Goal: Information Seeking & Learning: Learn about a topic

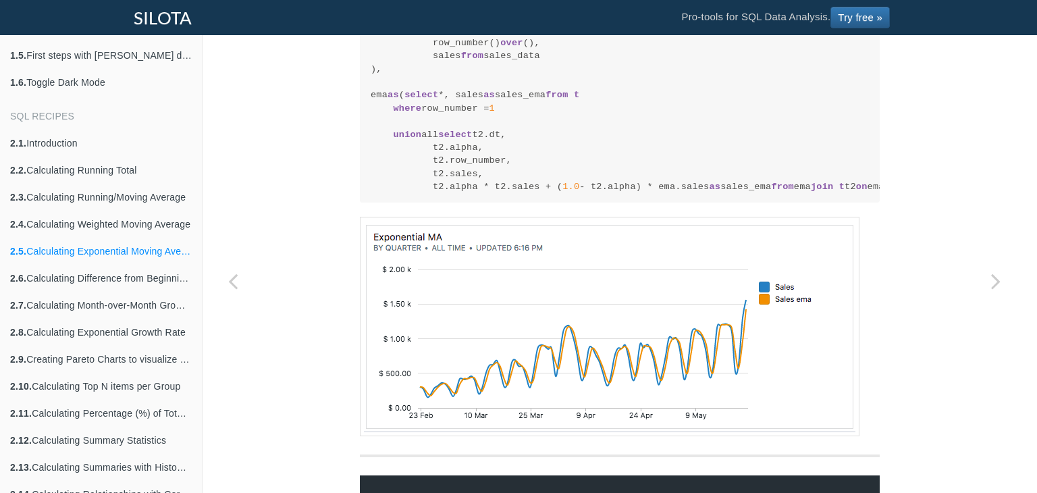
scroll to position [2106, 0]
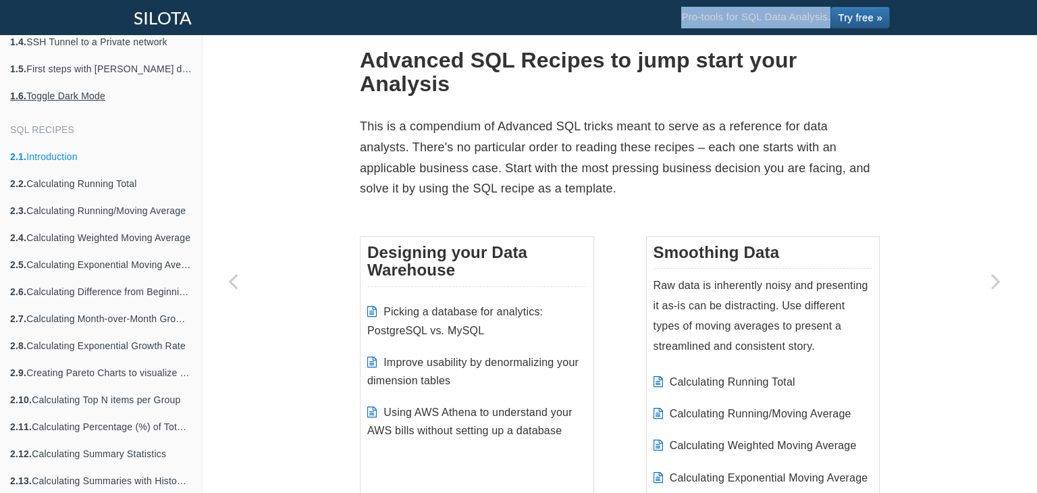
scroll to position [383, 0]
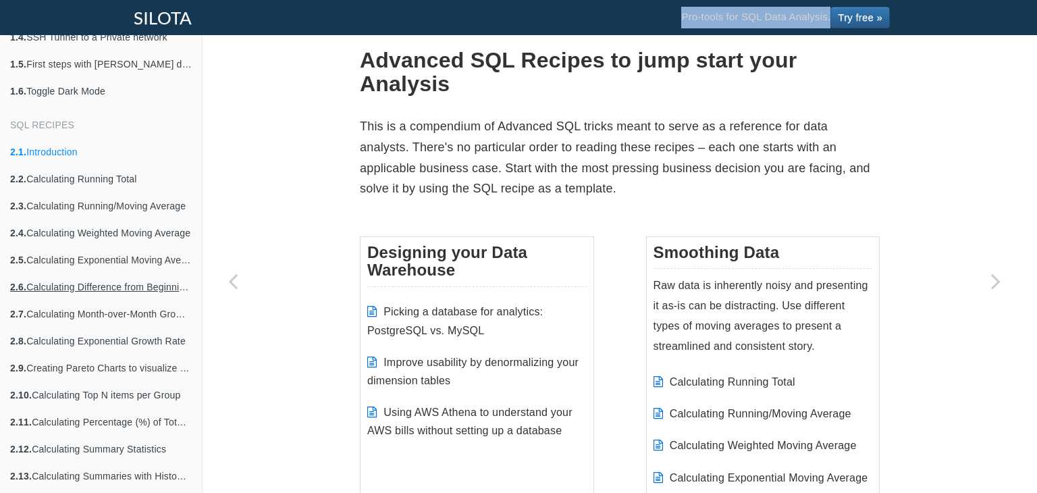
click at [90, 281] on link "2.6. Calculating Difference from Beginning Row" at bounding box center [101, 286] width 202 height 27
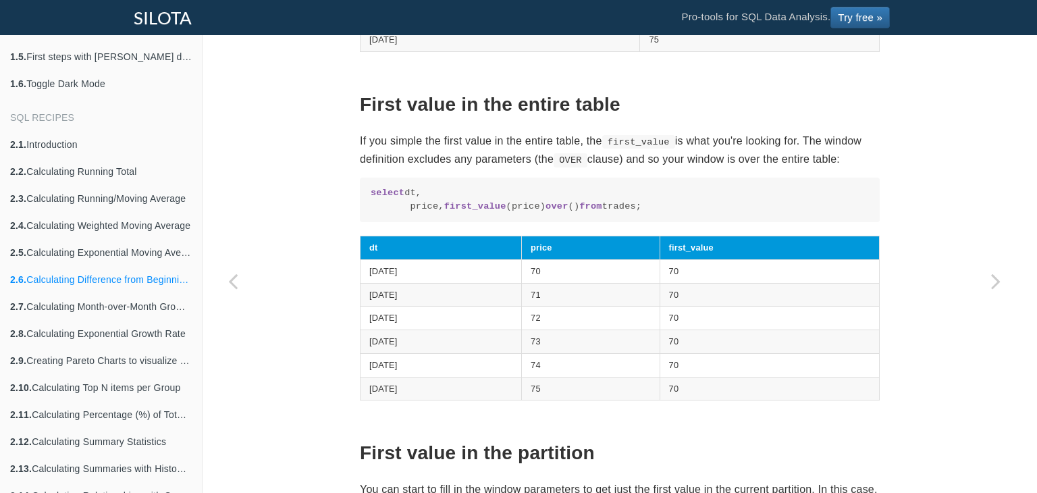
scroll to position [497, 0]
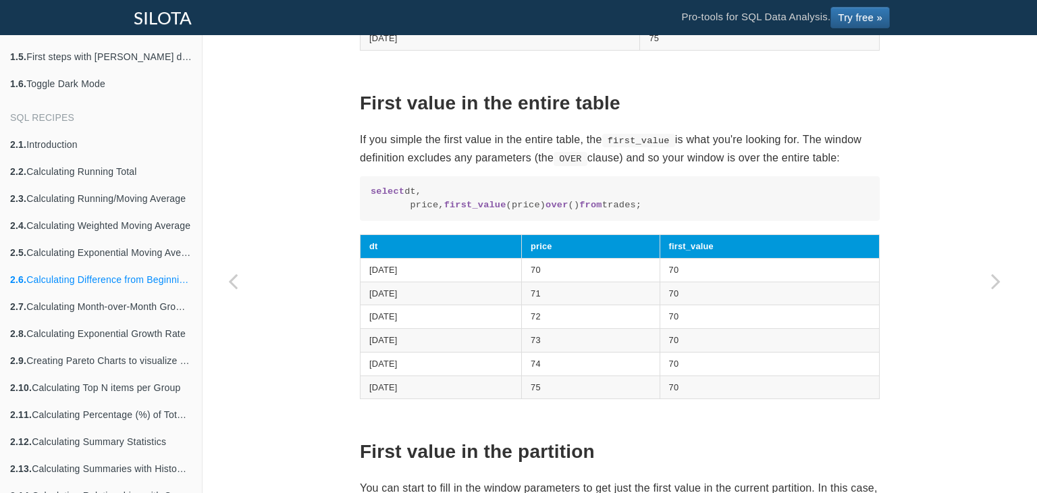
click at [718, 281] on td "70" at bounding box center [769, 270] width 219 height 24
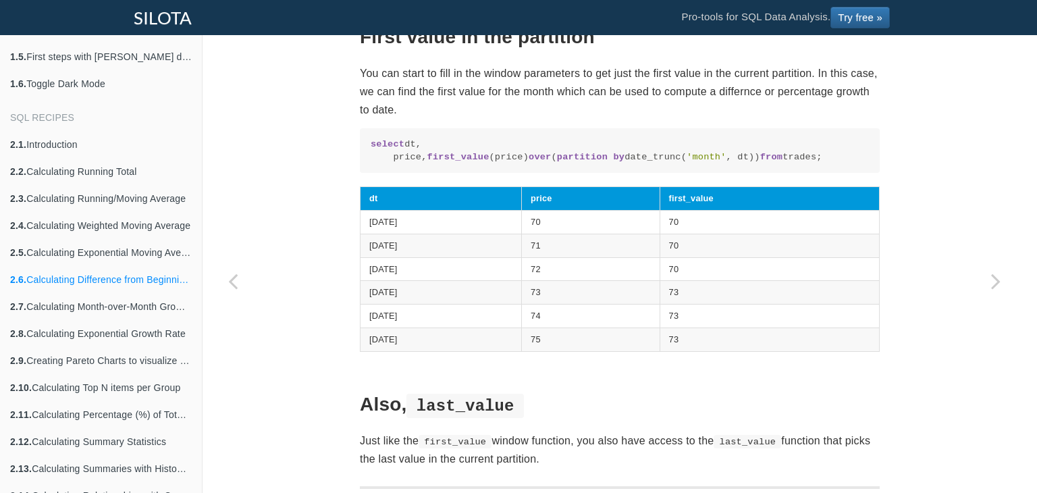
scroll to position [912, 0]
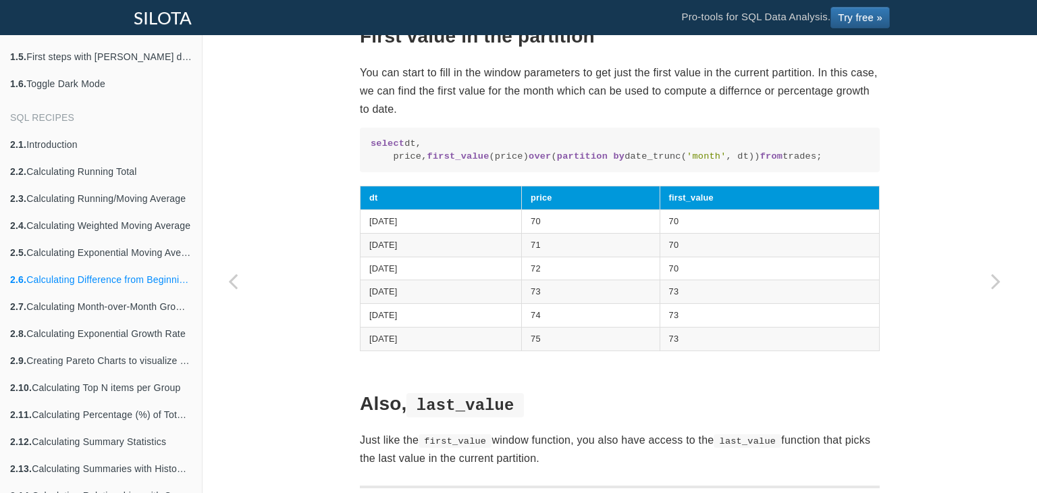
click at [718, 280] on td "70" at bounding box center [769, 269] width 219 height 24
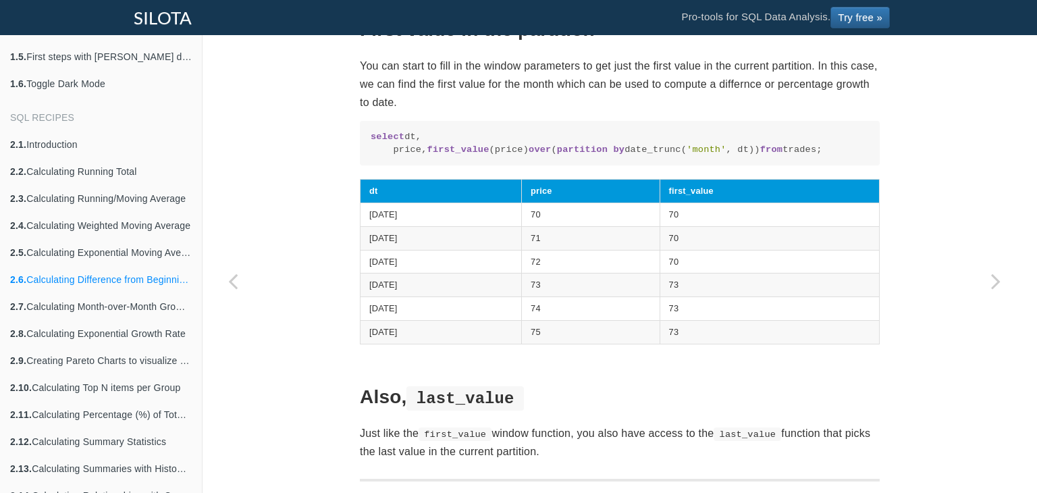
scroll to position [918, 0]
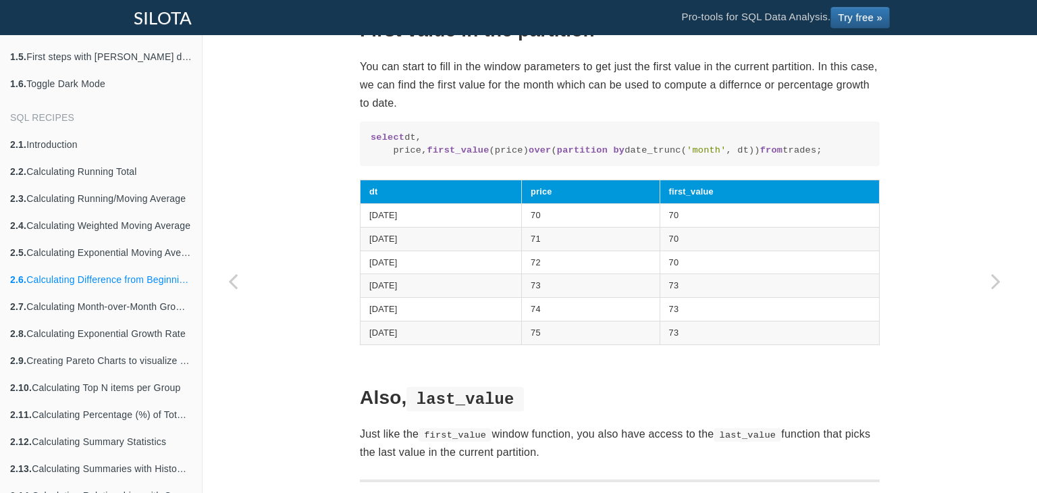
click at [718, 274] on td "70" at bounding box center [769, 262] width 219 height 24
click at [720, 274] on td "70" at bounding box center [769, 262] width 219 height 24
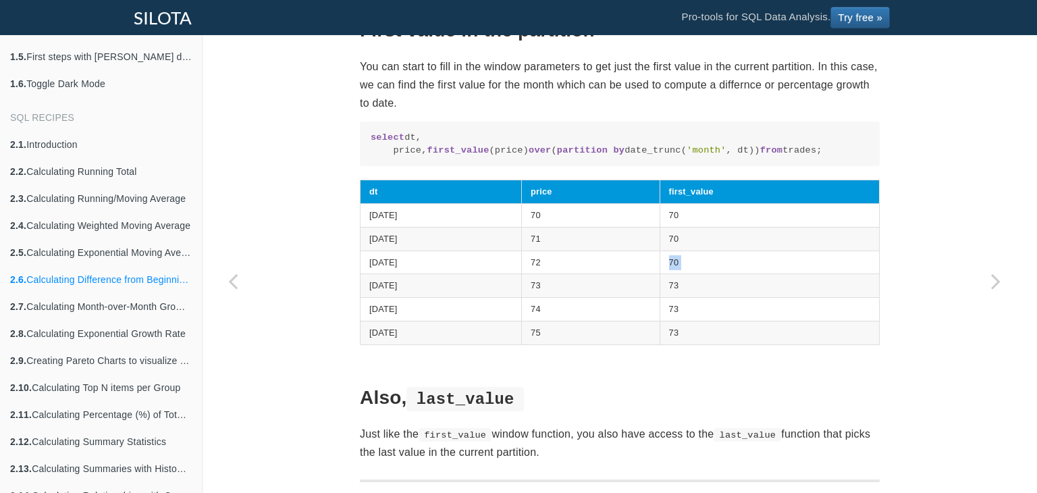
click at [720, 274] on td "70" at bounding box center [769, 262] width 219 height 24
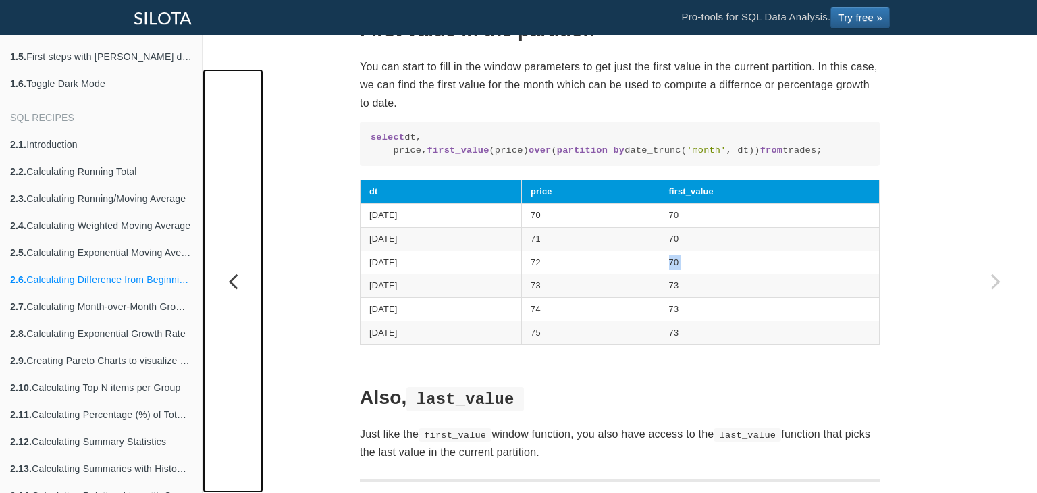
click at [252, 277] on icon "Previous page: Calculating Exponential Moving Average with Recursive CTEs" at bounding box center [233, 280] width 61 height 27
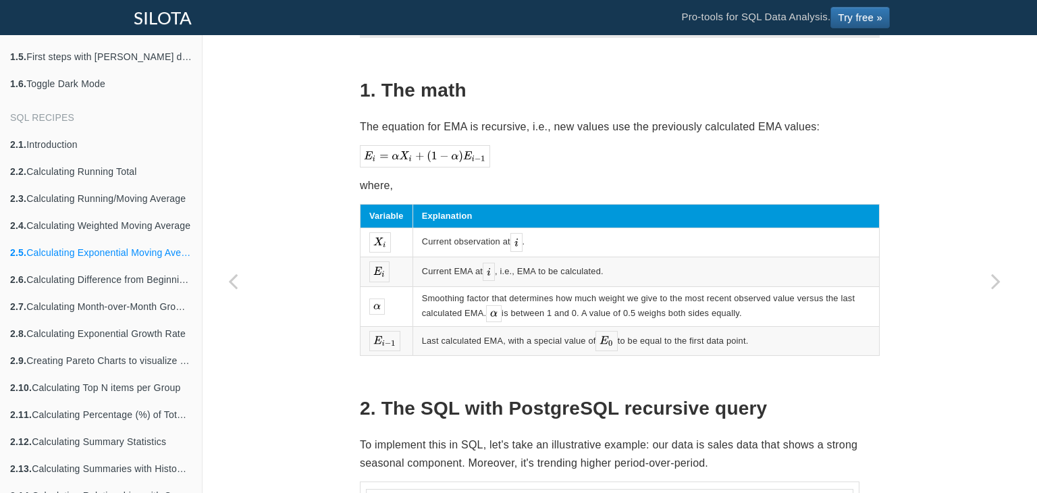
scroll to position [259, 0]
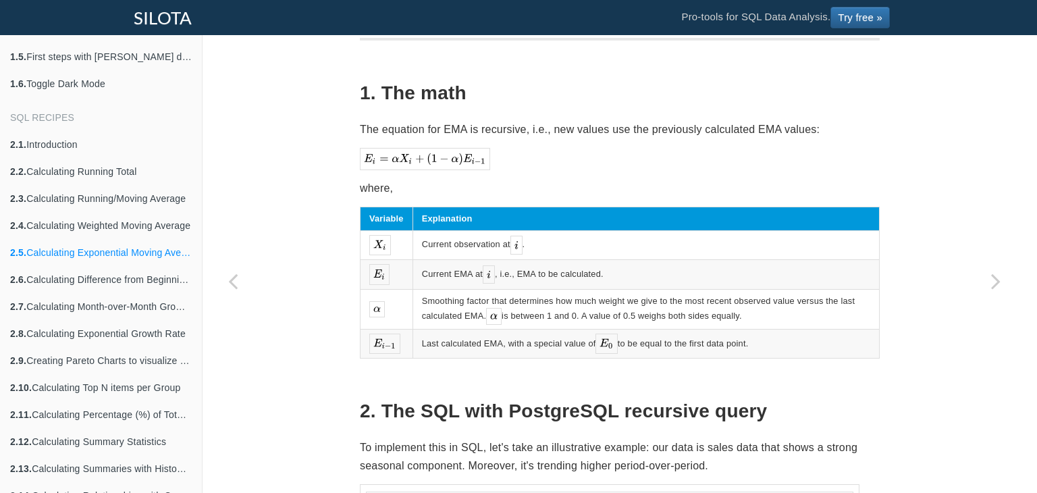
click at [802, 306] on td "Smoothing factor that determines how much weight we give to the most recent obs…" at bounding box center [645, 309] width 466 height 40
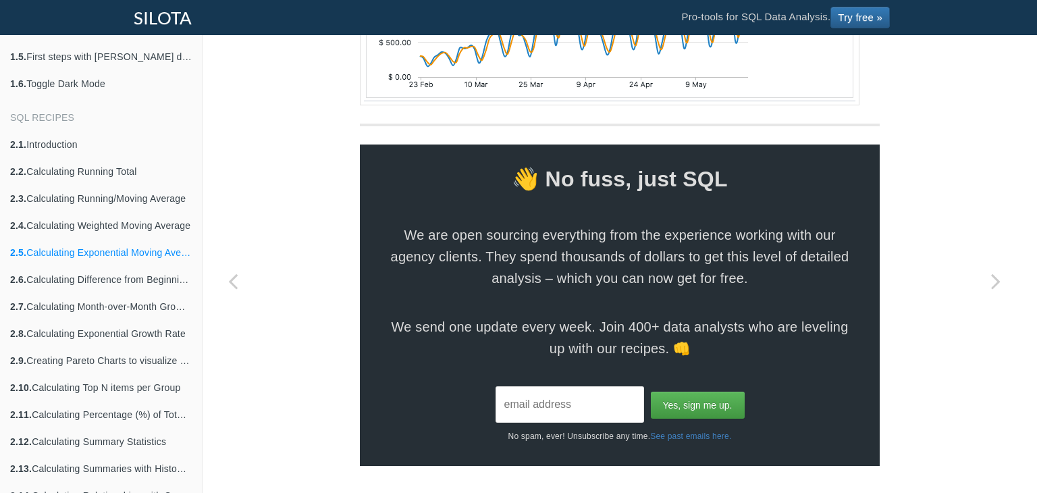
scroll to position [1956, 0]
click at [68, 284] on link "2.6. Calculating Difference from Beginning Row" at bounding box center [101, 279] width 202 height 27
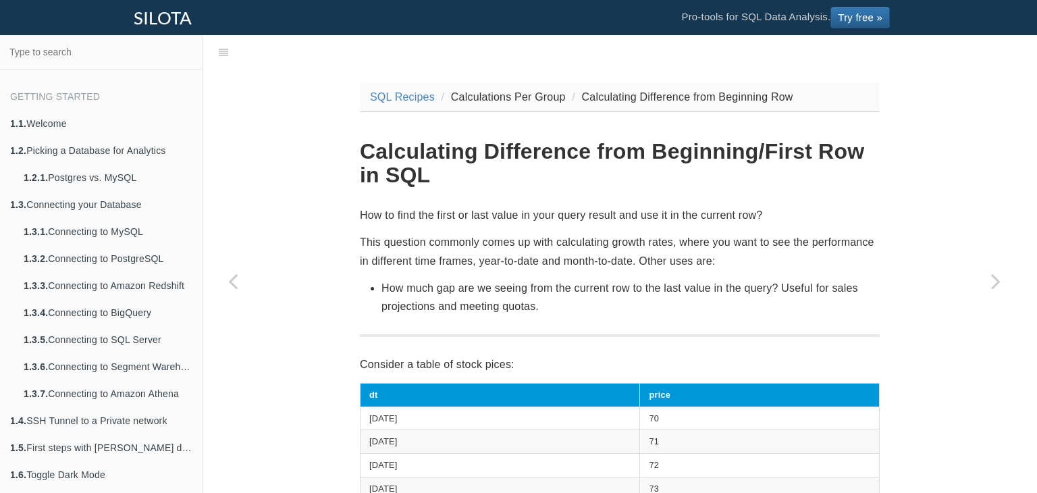
scroll to position [391, 0]
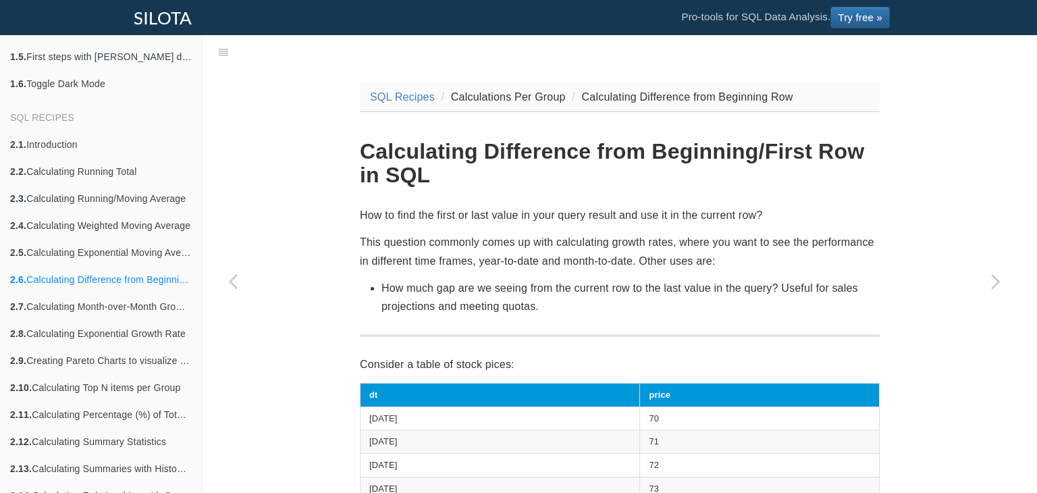
click at [22, 288] on link "2.6. Calculating Difference from Beginning Row" at bounding box center [101, 279] width 202 height 27
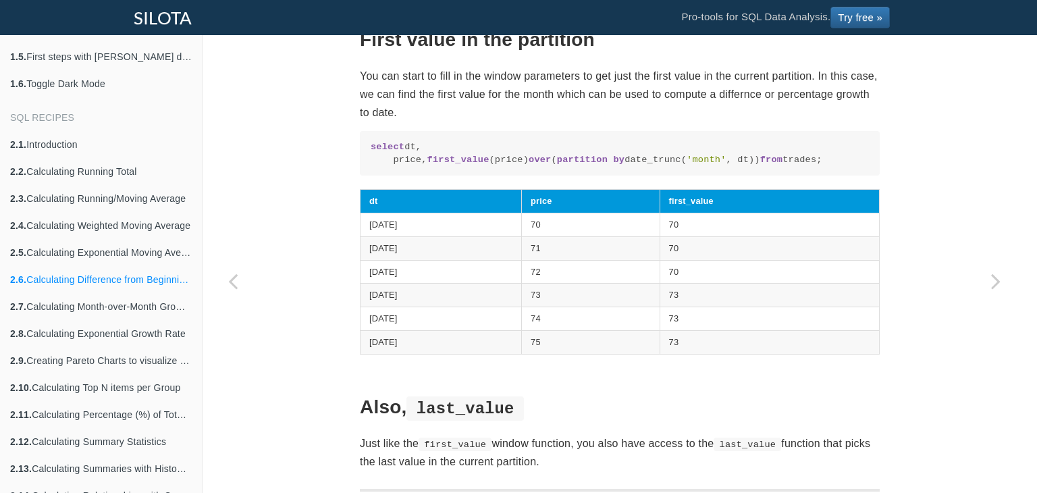
scroll to position [907, 0]
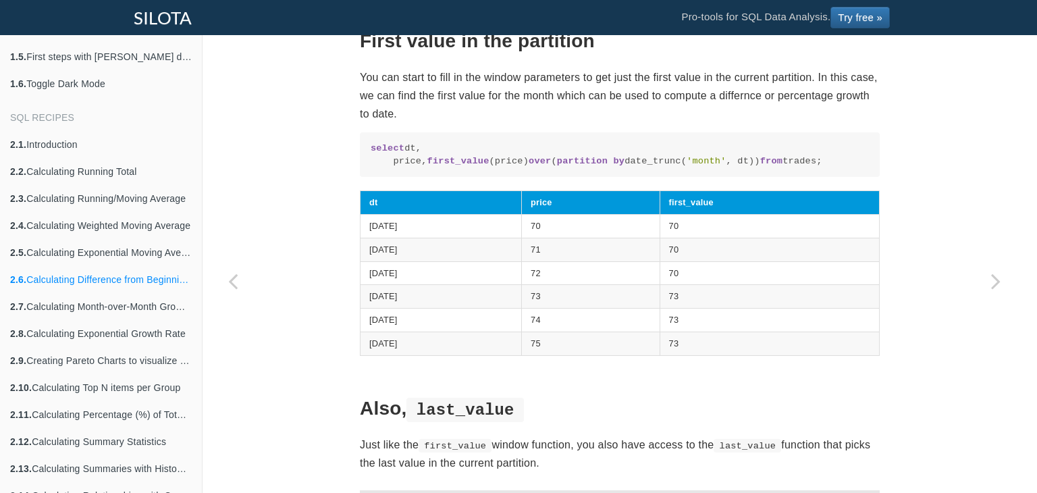
click at [802, 261] on td "70" at bounding box center [769, 250] width 219 height 24
click at [645, 261] on td "71" at bounding box center [591, 250] width 138 height 24
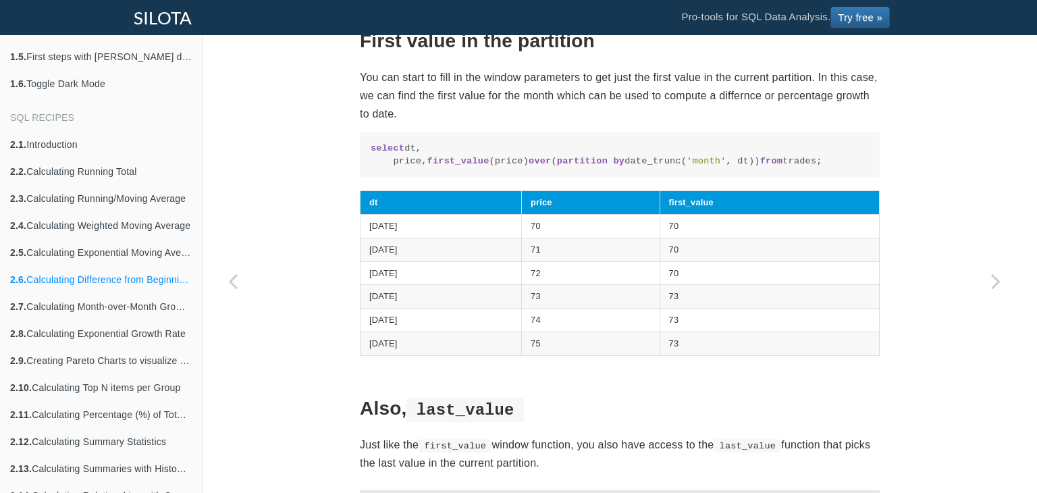
click at [635, 261] on td "71" at bounding box center [591, 250] width 138 height 24
click at [630, 261] on td "71" at bounding box center [591, 250] width 138 height 24
click at [522, 261] on td "[DATE]" at bounding box center [440, 250] width 161 height 24
click at [437, 261] on td "[DATE]" at bounding box center [440, 250] width 161 height 24
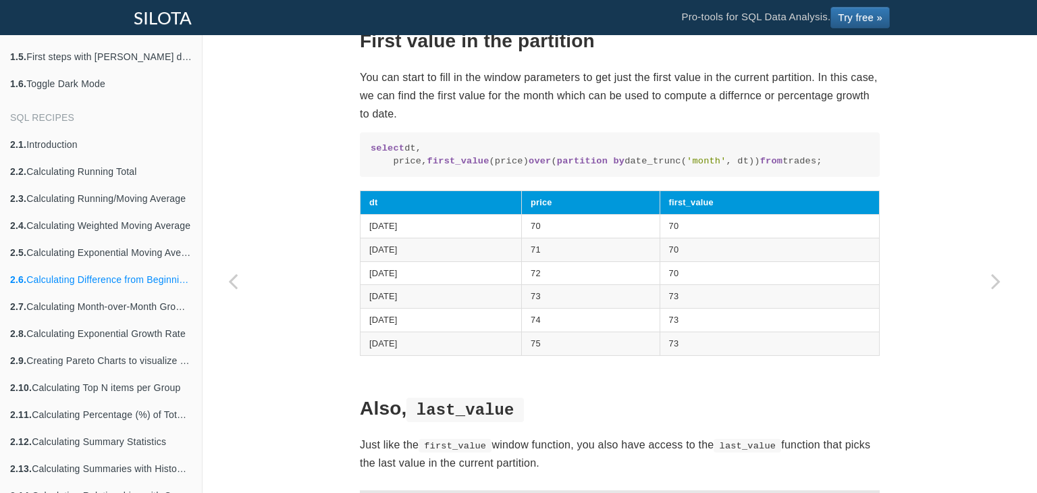
click at [437, 261] on td "[DATE]" at bounding box center [440, 250] width 161 height 24
click at [433, 261] on td "[DATE]" at bounding box center [440, 250] width 161 height 24
click at [381, 261] on td "[DATE]" at bounding box center [440, 250] width 161 height 24
click at [383, 261] on td "[DATE]" at bounding box center [440, 250] width 161 height 24
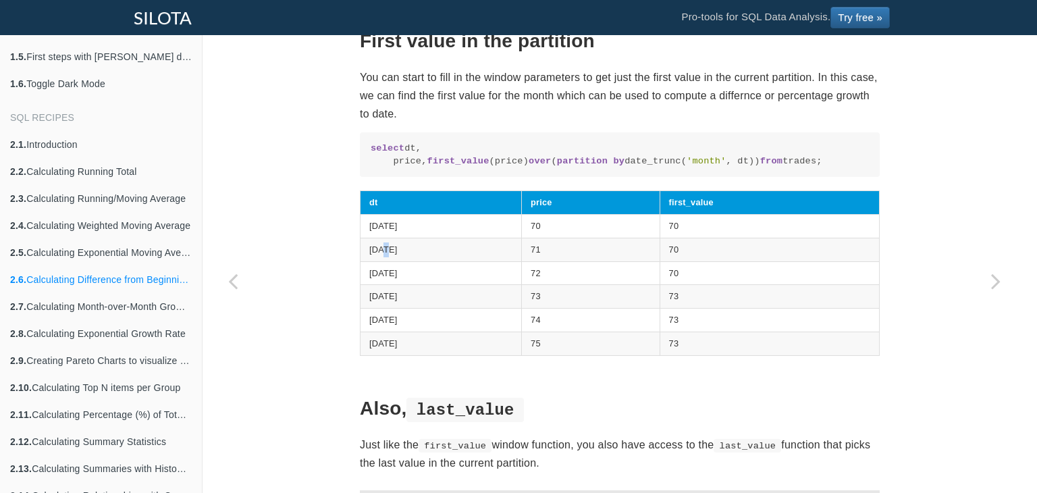
click at [409, 215] on th "dt" at bounding box center [440, 203] width 161 height 24
click at [321, 300] on div "SQL Recipes Calculations Per Group Calculating Difference from Beginning Row Ca…" at bounding box center [620, 11] width 834 height 1698
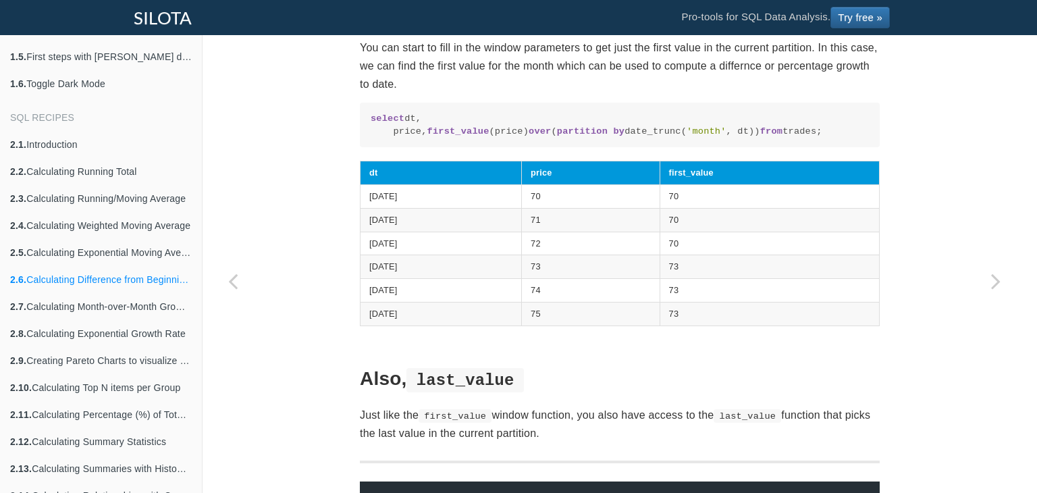
scroll to position [938, 0]
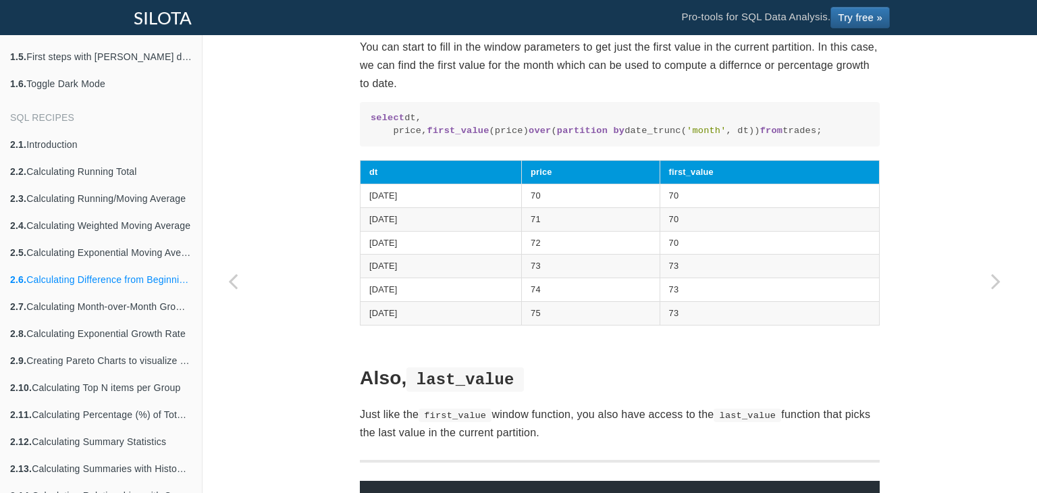
click at [368, 254] on td "[DATE]" at bounding box center [440, 243] width 161 height 24
click at [394, 254] on td "[DATE]" at bounding box center [440, 243] width 161 height 24
drag, startPoint x: 394, startPoint y: 302, endPoint x: 424, endPoint y: 300, distance: 30.4
click at [424, 254] on td "[DATE]" at bounding box center [440, 243] width 161 height 24
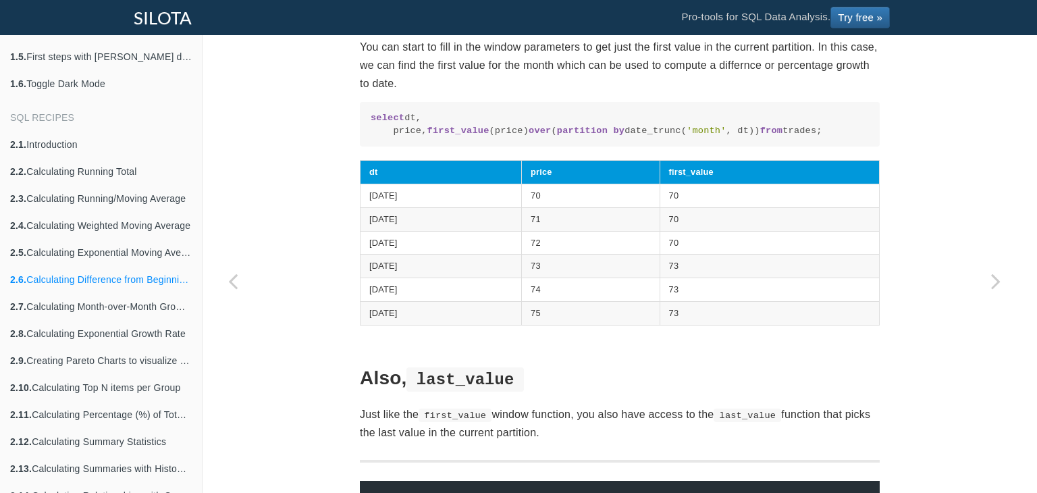
click at [378, 254] on td "[DATE]" at bounding box center [440, 243] width 161 height 24
click at [450, 254] on td "[DATE]" at bounding box center [440, 243] width 161 height 24
click at [371, 254] on td "[DATE]" at bounding box center [440, 243] width 161 height 24
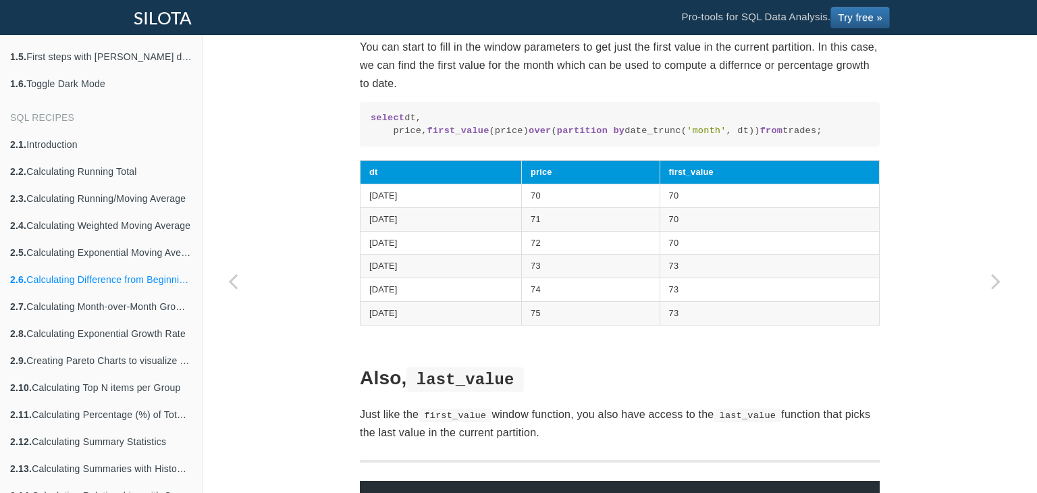
click at [371, 254] on td "[DATE]" at bounding box center [440, 243] width 161 height 24
click at [383, 254] on td "[DATE]" at bounding box center [440, 243] width 161 height 24
drag, startPoint x: 383, startPoint y: 302, endPoint x: 456, endPoint y: 302, distance: 72.9
click at [456, 254] on td "[DATE]" at bounding box center [440, 243] width 161 height 24
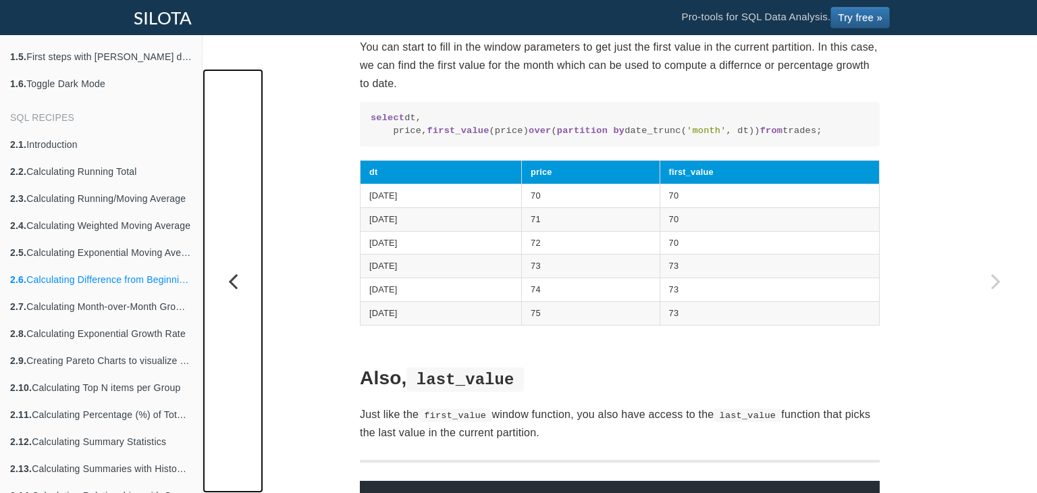
click at [215, 295] on link "Previous page: Calculating Exponential Moving Average with Recursive CTEs" at bounding box center [233, 281] width 61 height 424
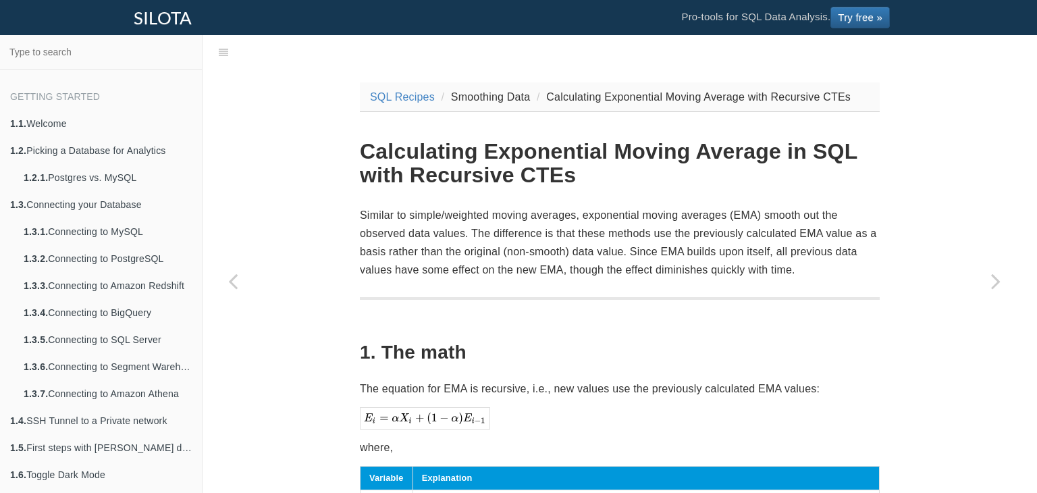
scroll to position [391, 0]
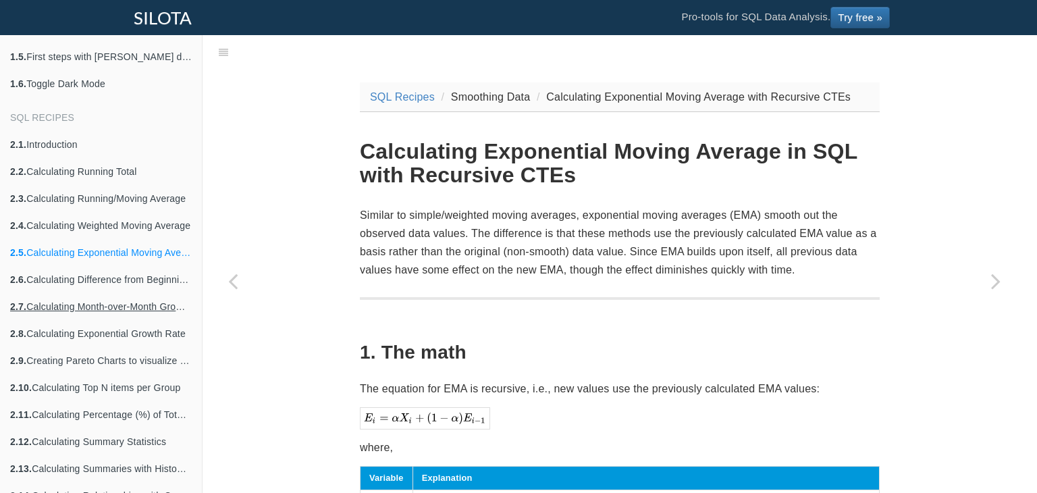
click at [113, 298] on link "2.7. Calculating Month-over-Month Growth Rate" at bounding box center [101, 306] width 202 height 27
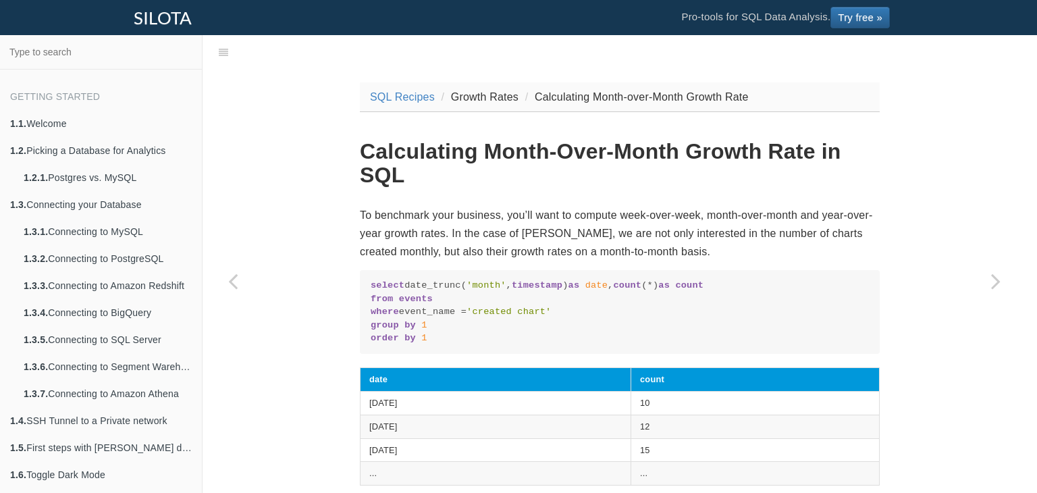
scroll to position [391, 0]
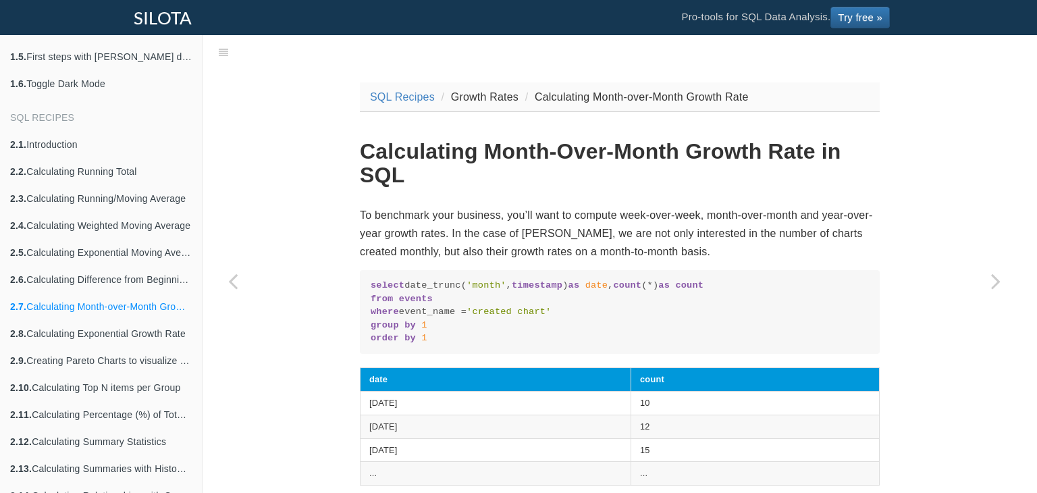
click at [95, 300] on link "2.7. Calculating Month-over-Month Growth Rate" at bounding box center [101, 306] width 202 height 27
click at [92, 300] on link "2.7. Calculating Month-over-Month Growth Rate" at bounding box center [101, 306] width 202 height 27
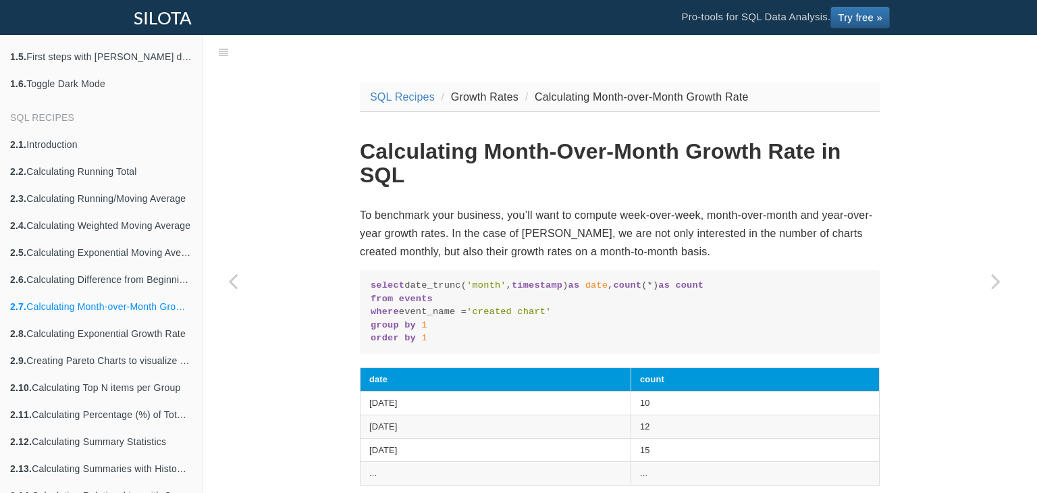
click at [92, 300] on link "2.7. Calculating Month-over-Month Growth Rate" at bounding box center [101, 306] width 202 height 27
click at [94, 301] on link "2.7. Calculating Month-over-Month Growth Rate" at bounding box center [101, 306] width 202 height 27
click at [103, 302] on link "2.7. Calculating Month-over-Month Growth Rate" at bounding box center [101, 306] width 202 height 27
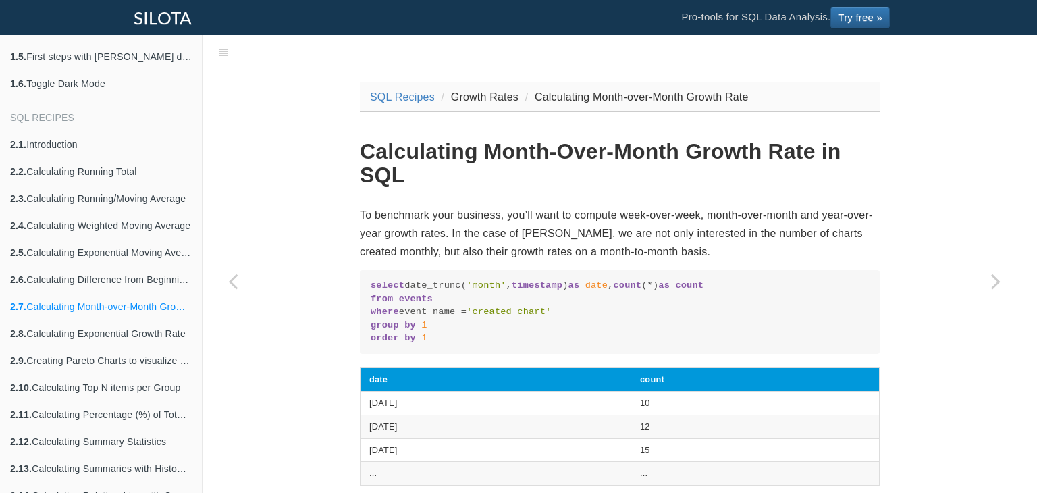
click at [103, 302] on link "2.7. Calculating Month-over-Month Growth Rate" at bounding box center [101, 306] width 202 height 27
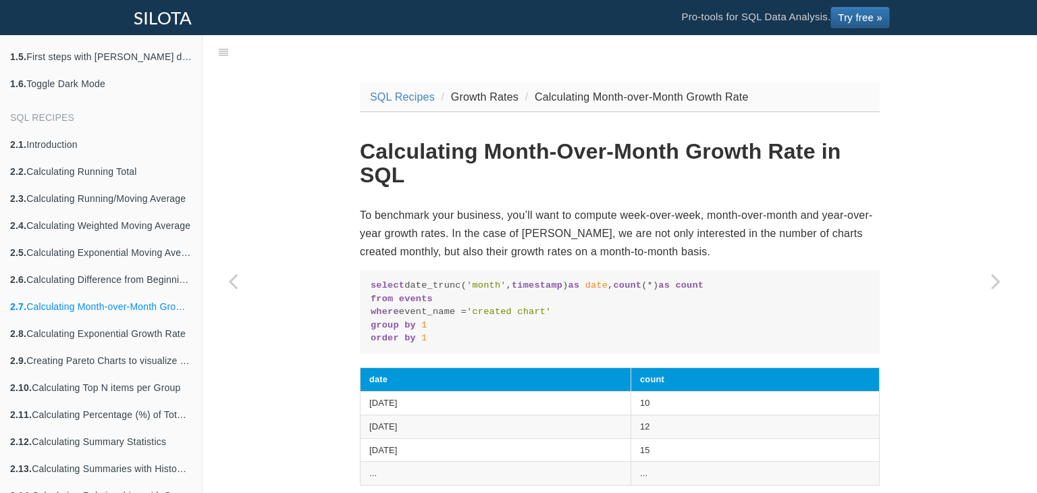
click at [103, 302] on link "2.7. Calculating Month-over-Month Growth Rate" at bounding box center [101, 306] width 202 height 27
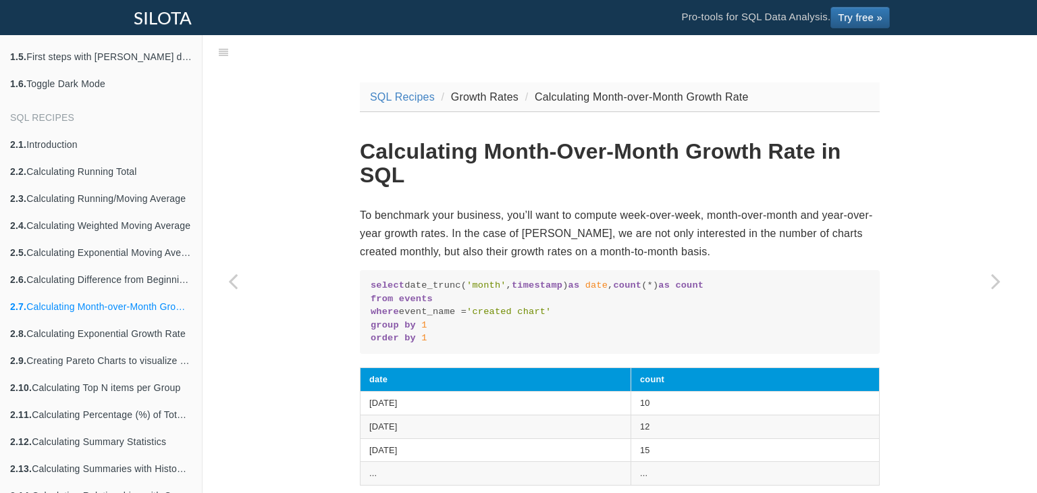
click at [103, 302] on link "2.7. Calculating Month-over-Month Growth Rate" at bounding box center [101, 306] width 202 height 27
click at [101, 302] on link "2.7. Calculating Month-over-Month Growth Rate" at bounding box center [101, 306] width 202 height 27
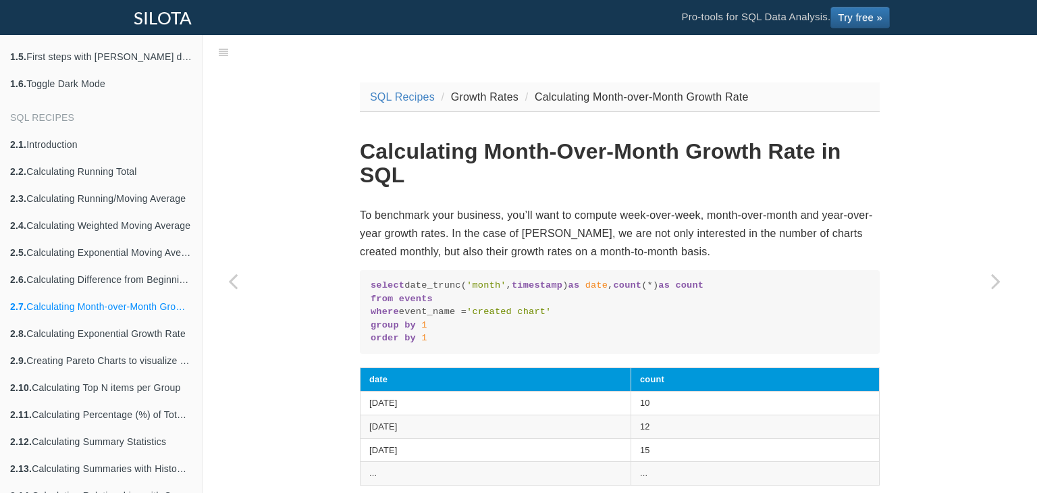
click at [101, 302] on link "2.7. Calculating Month-over-Month Growth Rate" at bounding box center [101, 306] width 202 height 27
drag, startPoint x: 101, startPoint y: 302, endPoint x: 108, endPoint y: 303, distance: 7.5
click at [108, 303] on link "2.7. Calculating Month-over-Month Growth Rate" at bounding box center [101, 306] width 202 height 27
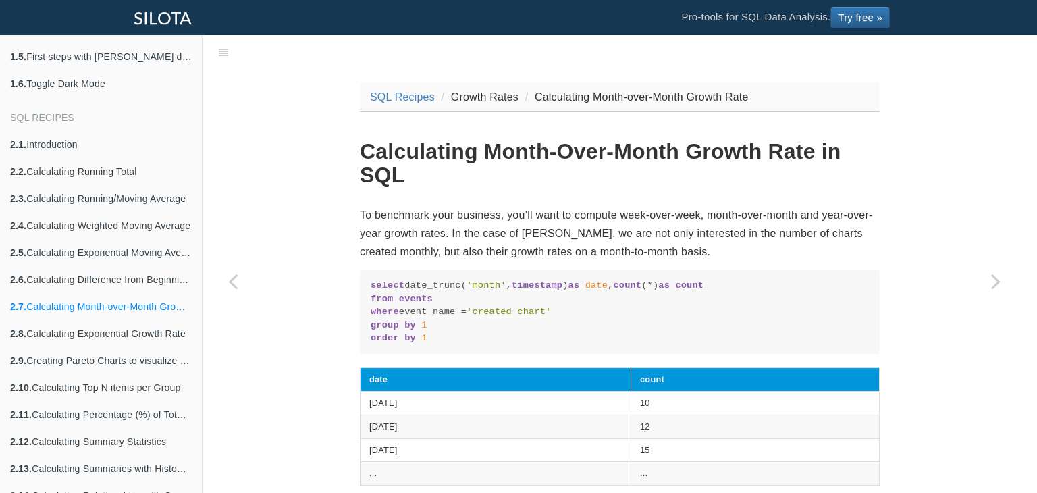
drag, startPoint x: 302, startPoint y: 306, endPoint x: 309, endPoint y: 306, distance: 6.8
click at [540, 310] on code "select date_trunc( 'month' , timestamp ) as date , count (*) as count from even…" at bounding box center [620, 311] width 498 height 65
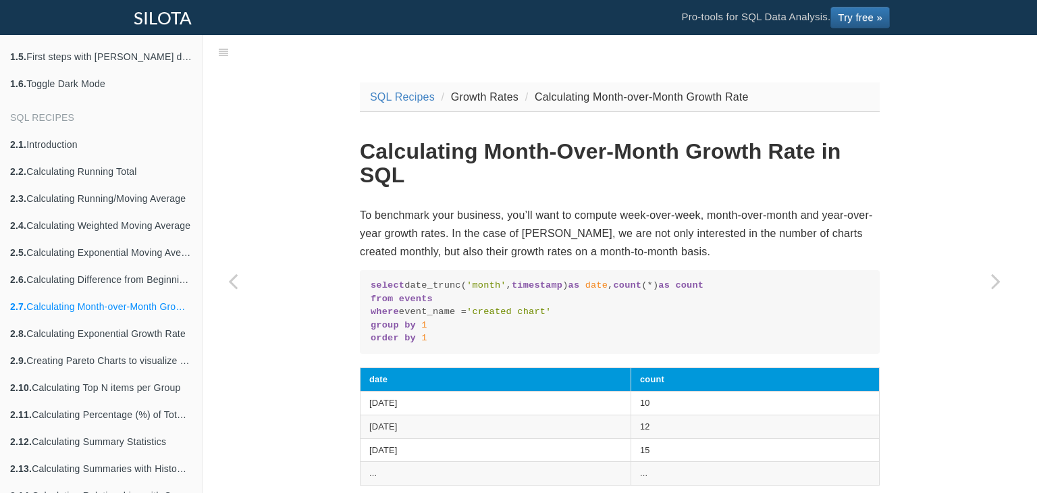
click at [540, 310] on code "select date_trunc( 'month' , timestamp ) as date , count (*) as count from even…" at bounding box center [620, 311] width 498 height 65
drag, startPoint x: 540, startPoint y: 310, endPoint x: 333, endPoint y: 313, distance: 207.3
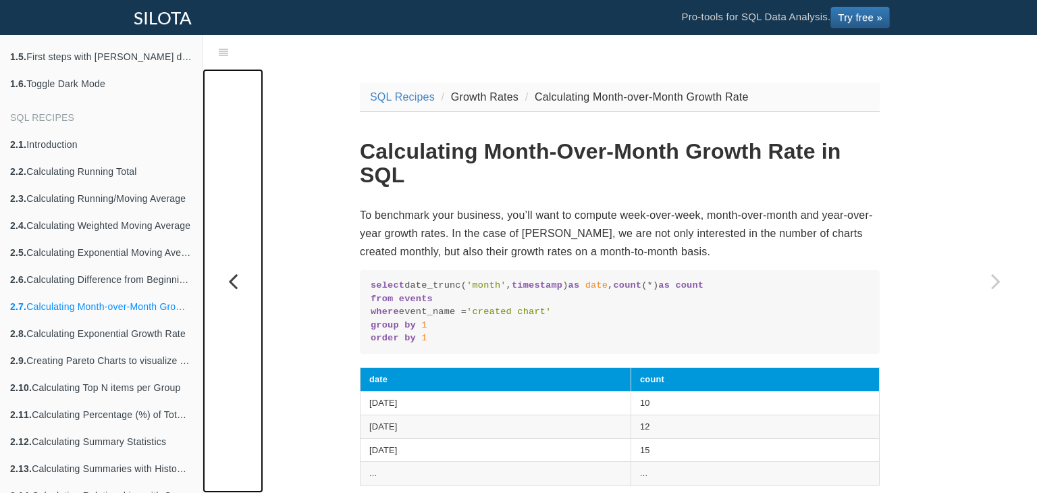
click at [207, 311] on link "Previous page: Calculating Difference from Beginning Row" at bounding box center [233, 281] width 61 height 424
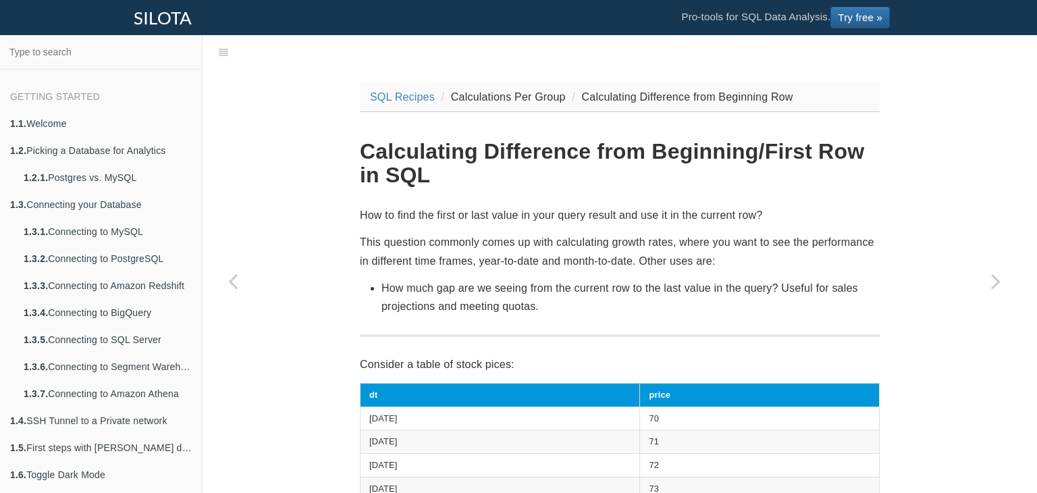
scroll to position [391, 0]
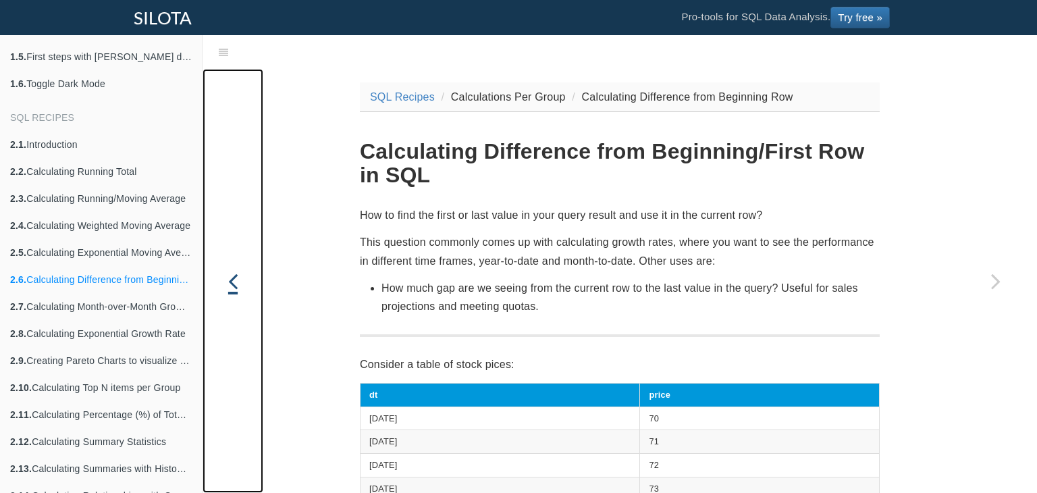
click at [207, 311] on link "Previous page: Calculating Exponential Moving Average with Recursive CTEs" at bounding box center [233, 281] width 61 height 424
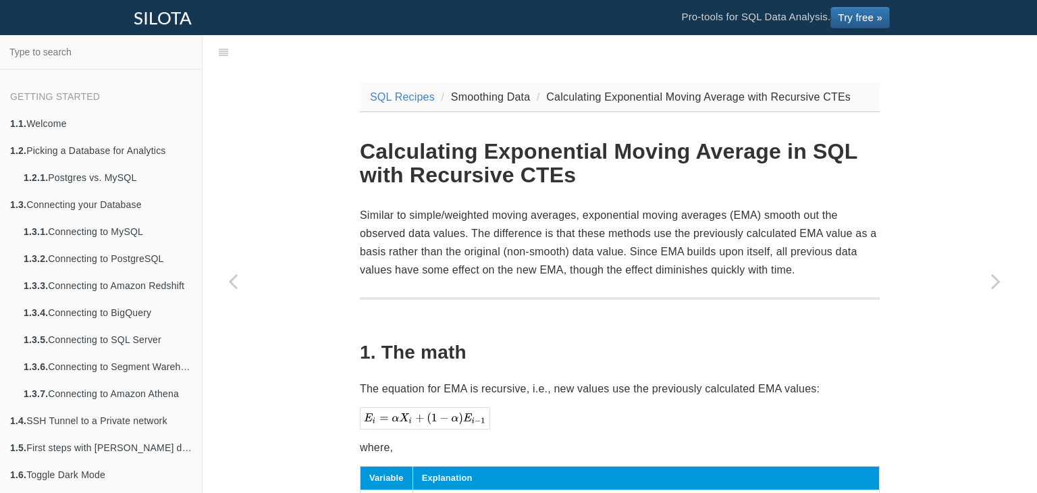
scroll to position [391, 0]
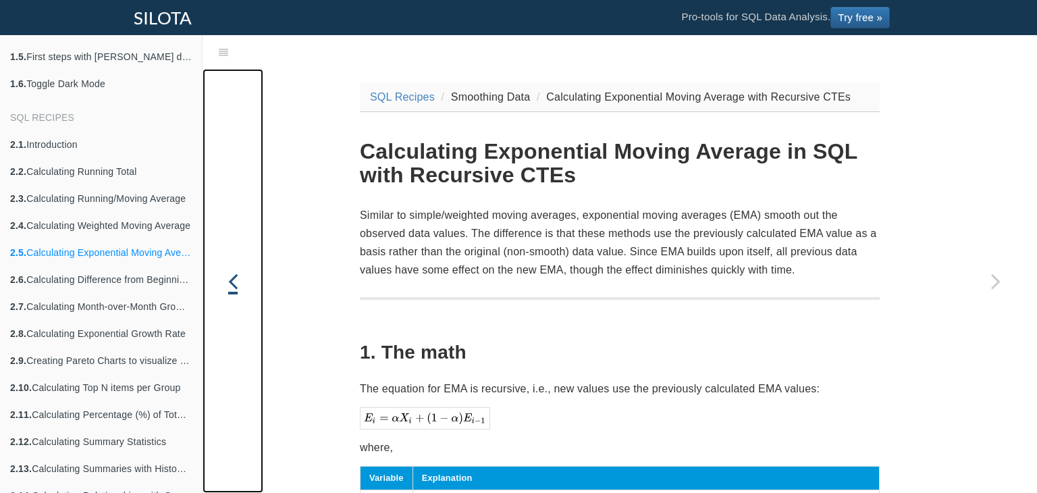
click at [207, 311] on link "Previous page: Calculating Weighted Moving Average" at bounding box center [233, 281] width 61 height 424
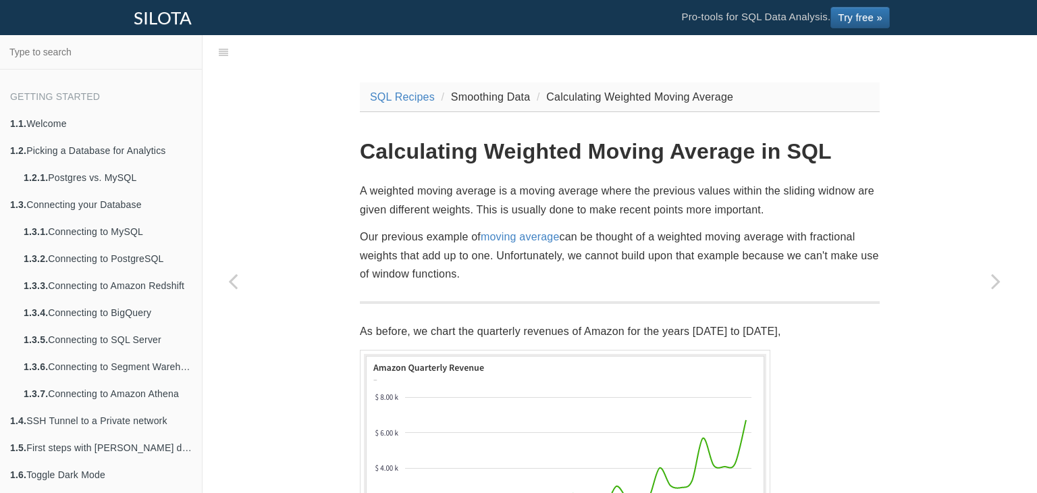
scroll to position [391, 0]
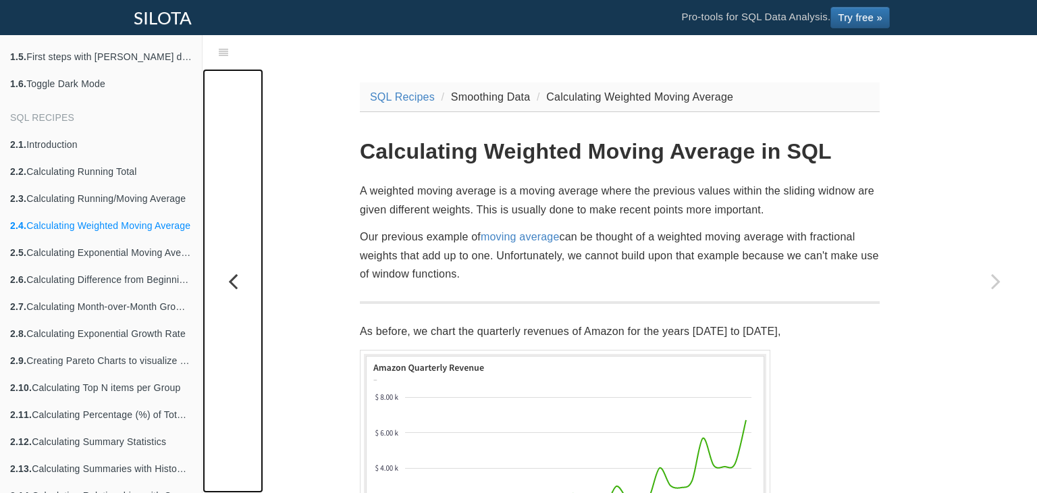
click at [207, 311] on link "Previous page: Calculating Running/Moving Average" at bounding box center [233, 281] width 61 height 424
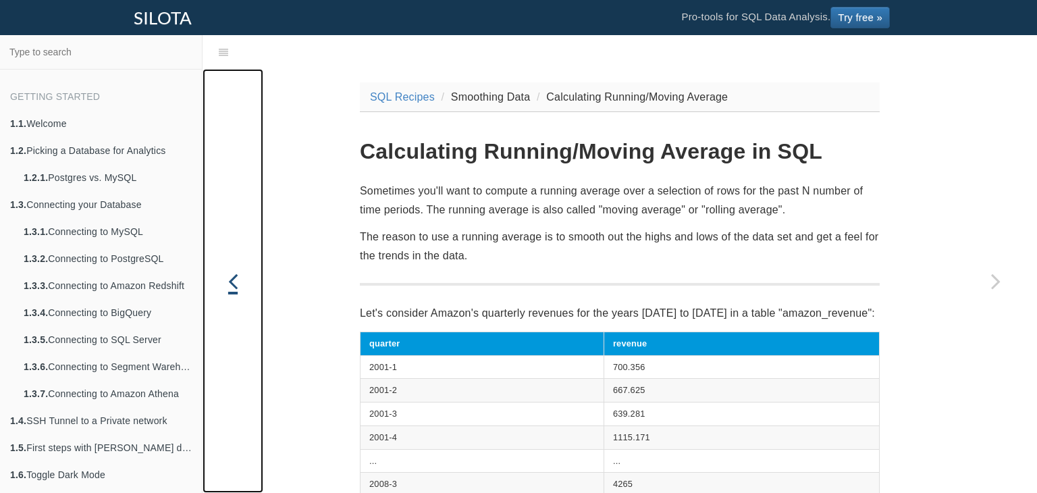
scroll to position [391, 0]
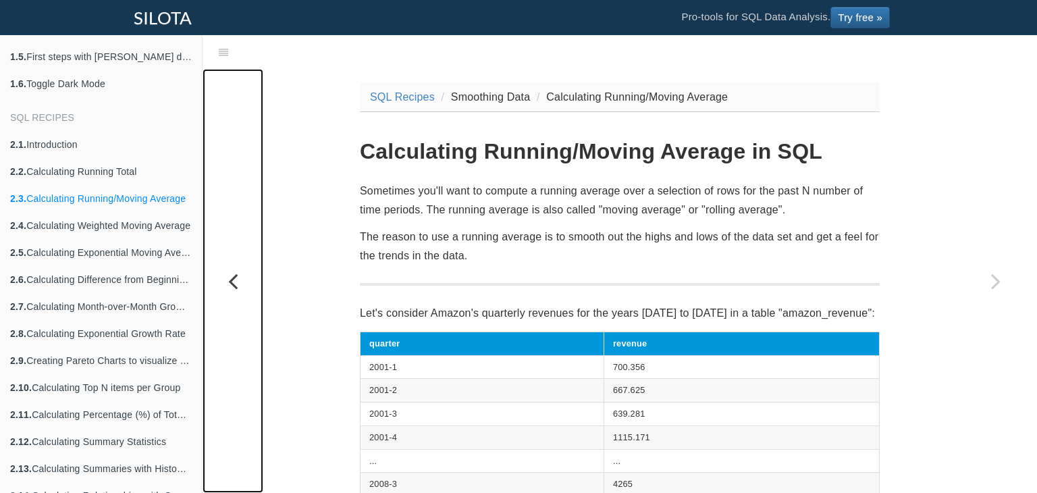
click at [207, 311] on link "Previous page: Calculating Running Total" at bounding box center [233, 281] width 61 height 424
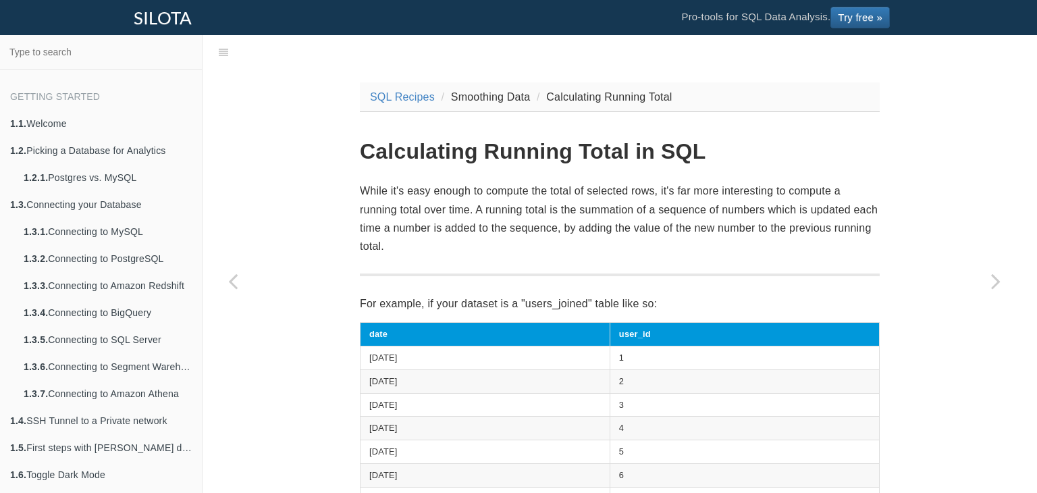
scroll to position [391, 0]
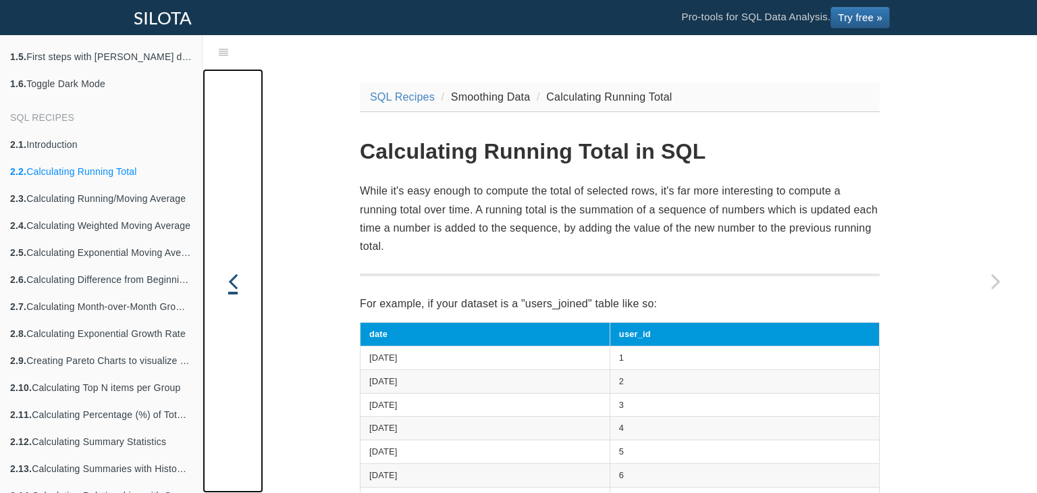
click at [207, 311] on link "Previous page: Introduction" at bounding box center [233, 281] width 61 height 424
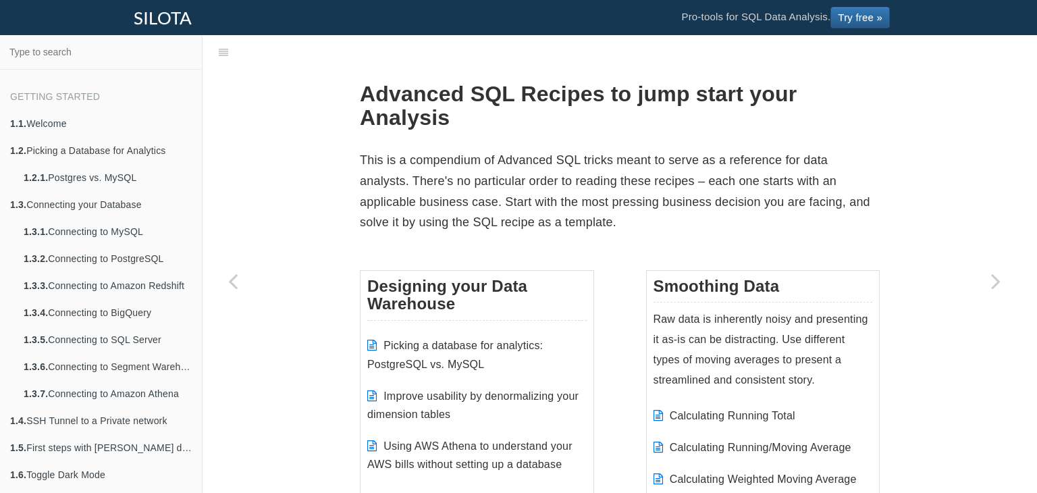
scroll to position [391, 0]
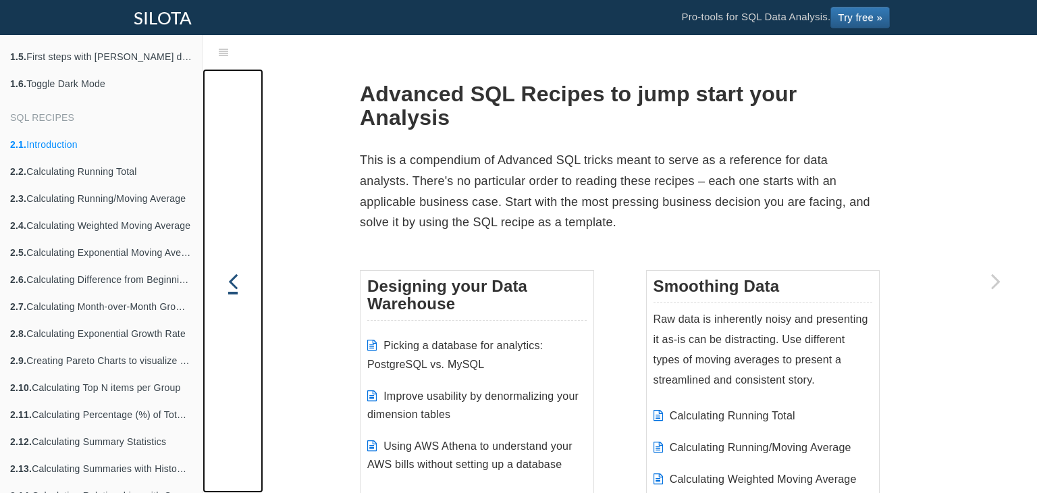
click at [207, 311] on link "Previous page: Toggle Dark Mode" at bounding box center [233, 281] width 61 height 424
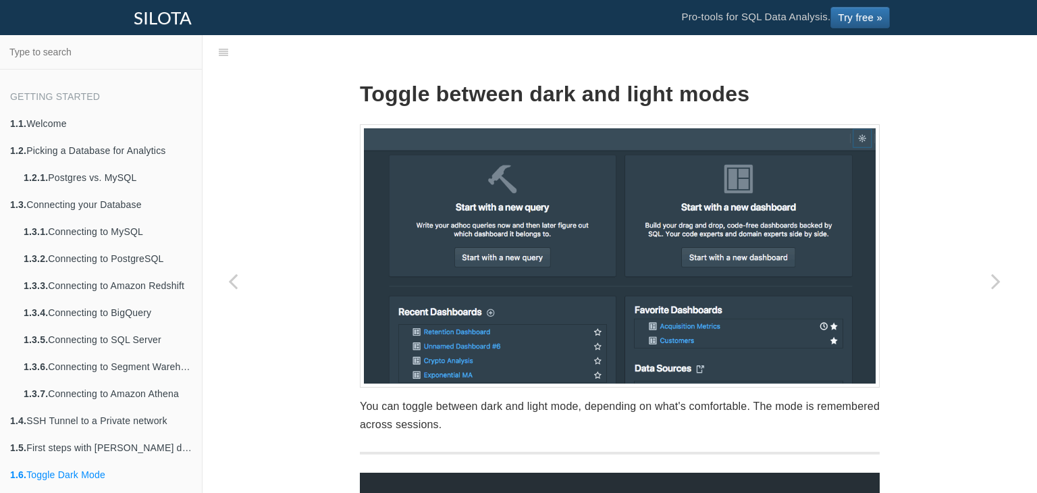
scroll to position [391, 0]
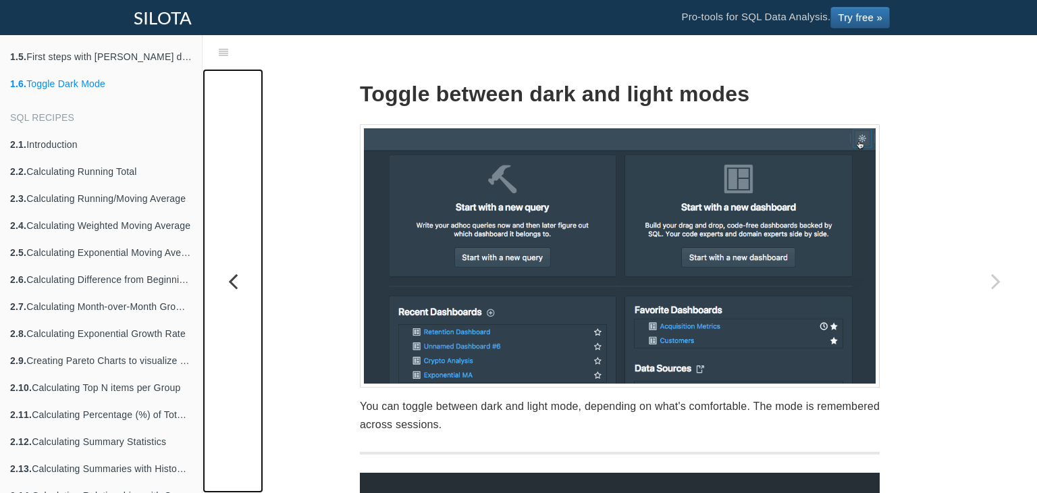
click at [237, 311] on link "Previous page: First steps with Silota dashboarding and charting" at bounding box center [233, 281] width 61 height 424
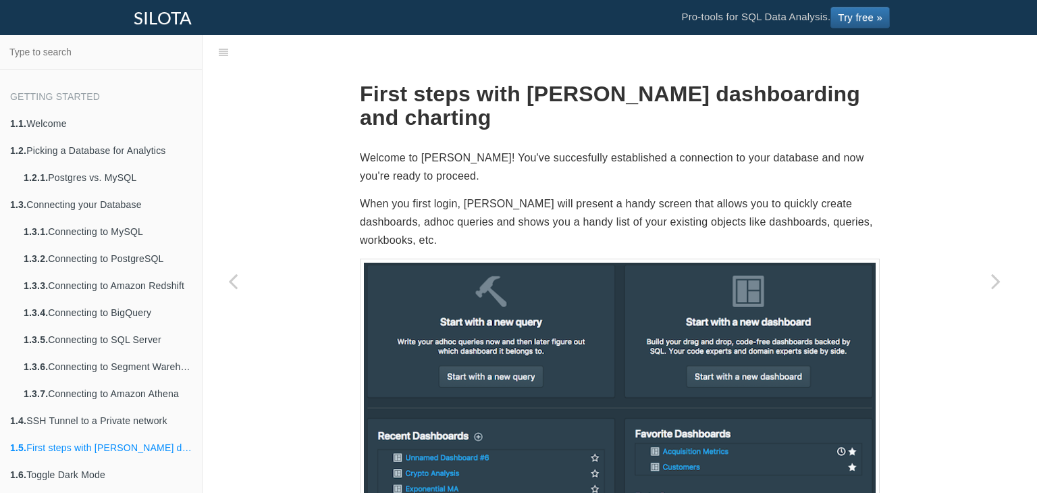
scroll to position [391, 0]
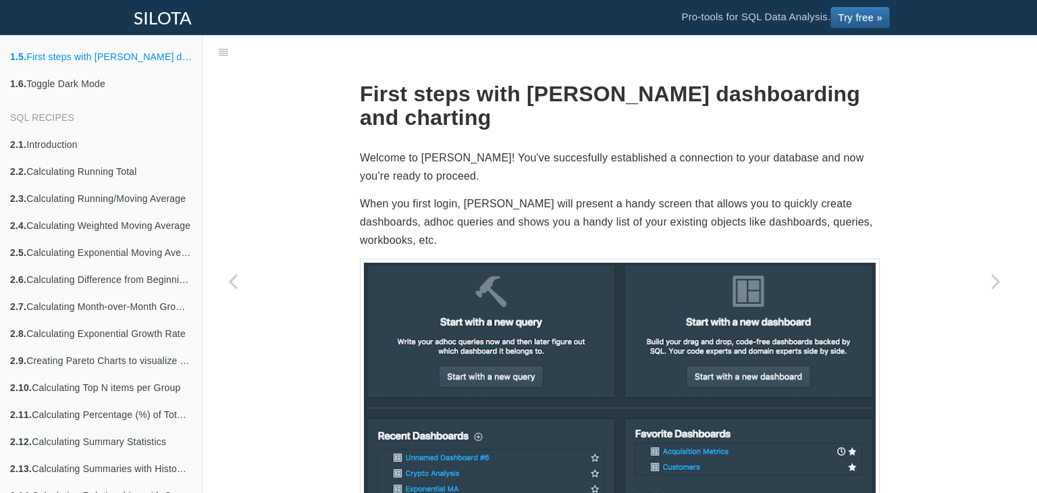
click at [237, 311] on link "Previous page: SSH Tunnel to a Private network" at bounding box center [233, 281] width 61 height 424
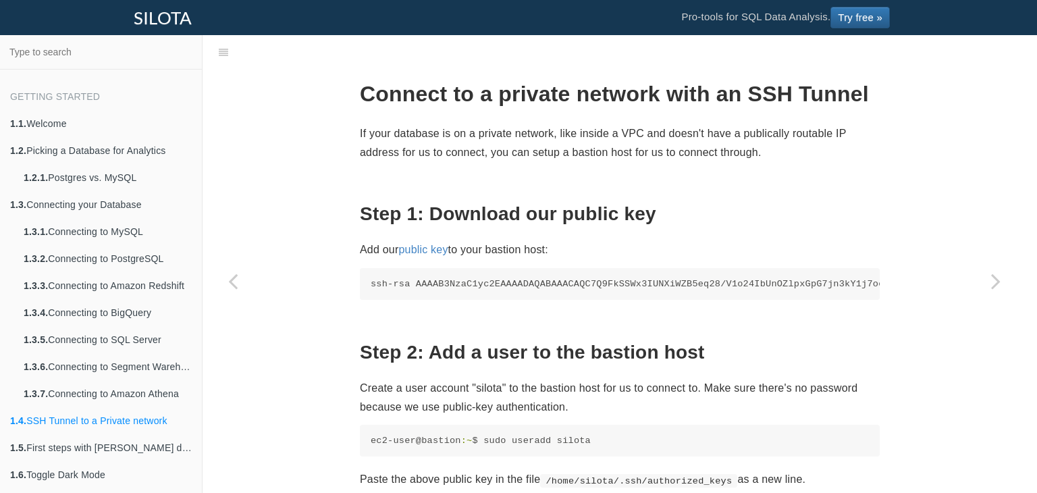
scroll to position [391, 0]
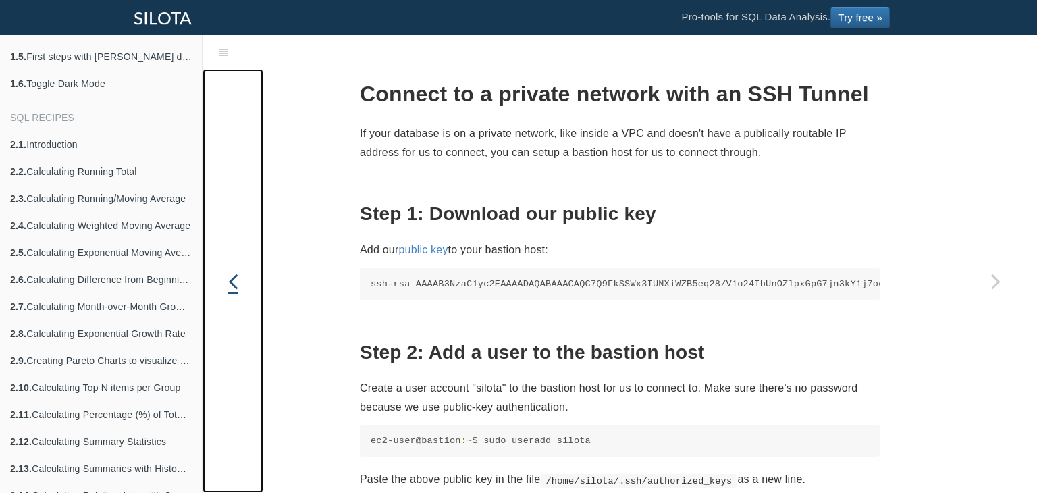
click at [237, 311] on link "Previous page: Connecting to Amazon Athena" at bounding box center [233, 281] width 61 height 424
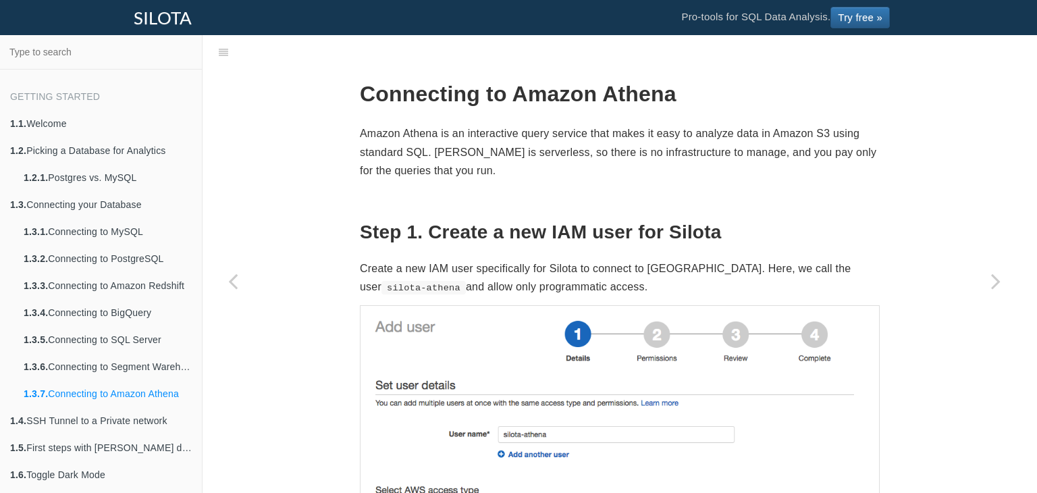
scroll to position [391, 0]
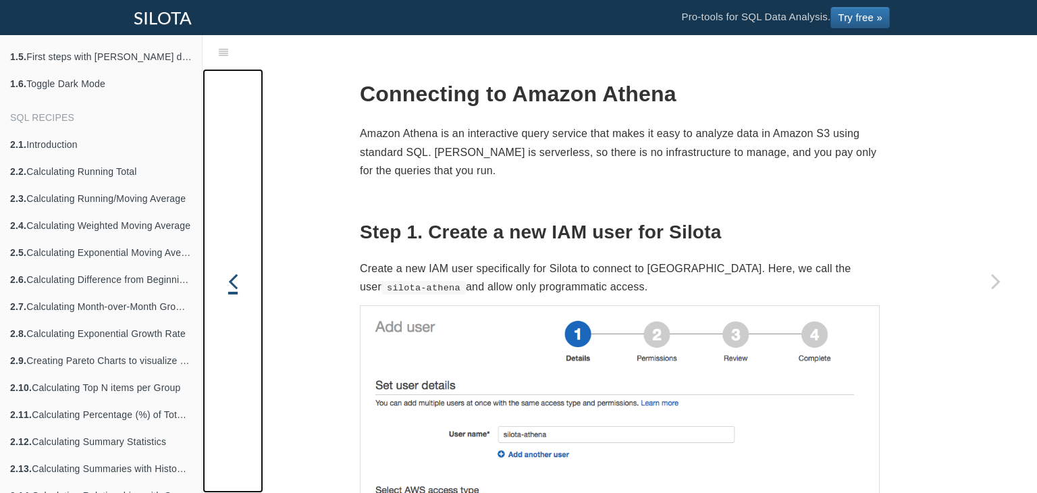
click at [237, 311] on link "Previous page: Connecting to Segment Warehouse" at bounding box center [233, 281] width 61 height 424
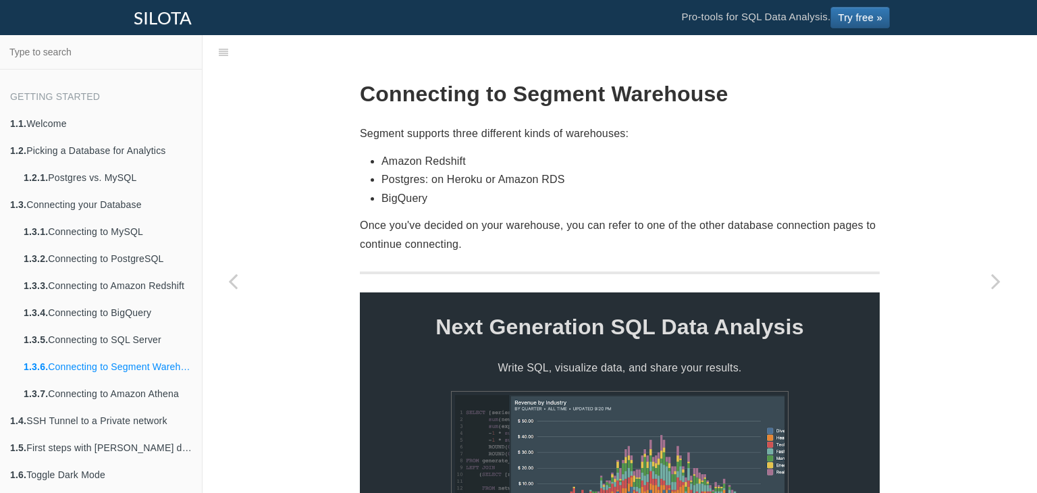
scroll to position [391, 0]
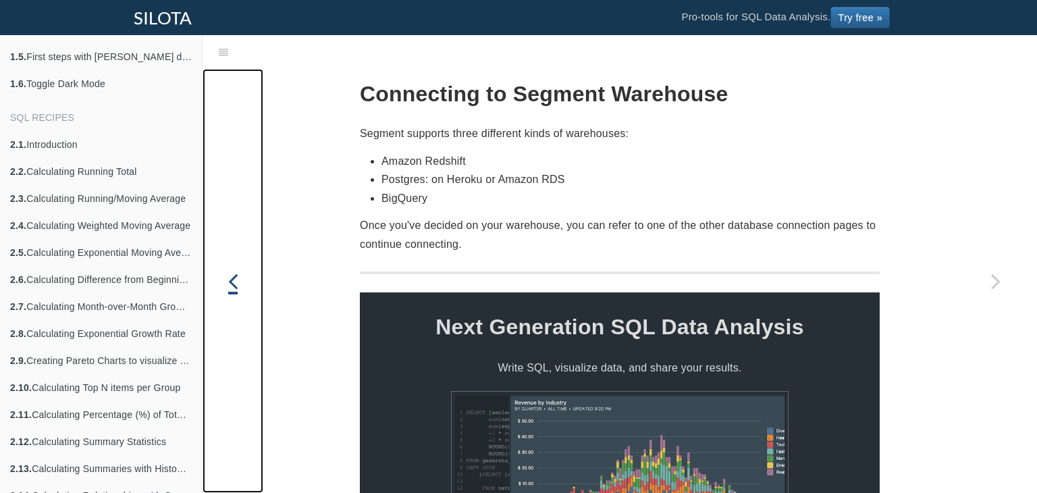
click at [238, 311] on link "Previous page: Connecting to SQL Server" at bounding box center [233, 281] width 61 height 424
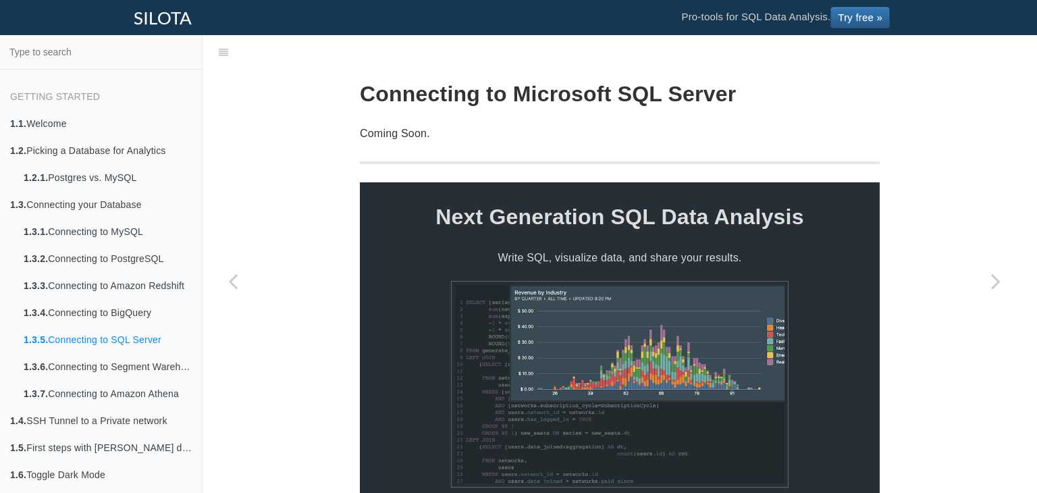
scroll to position [391, 0]
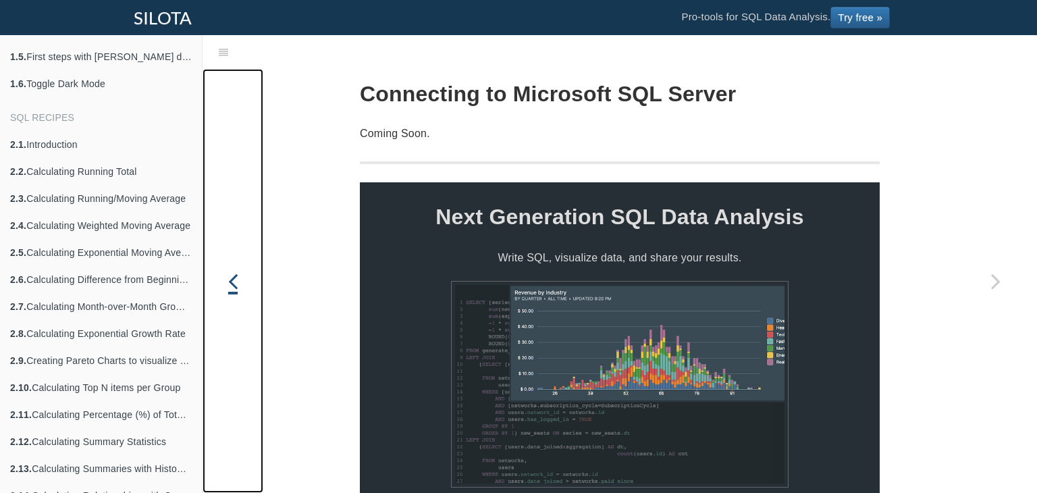
click at [238, 311] on link "Previous page: Connecting to BigQuery" at bounding box center [233, 281] width 61 height 424
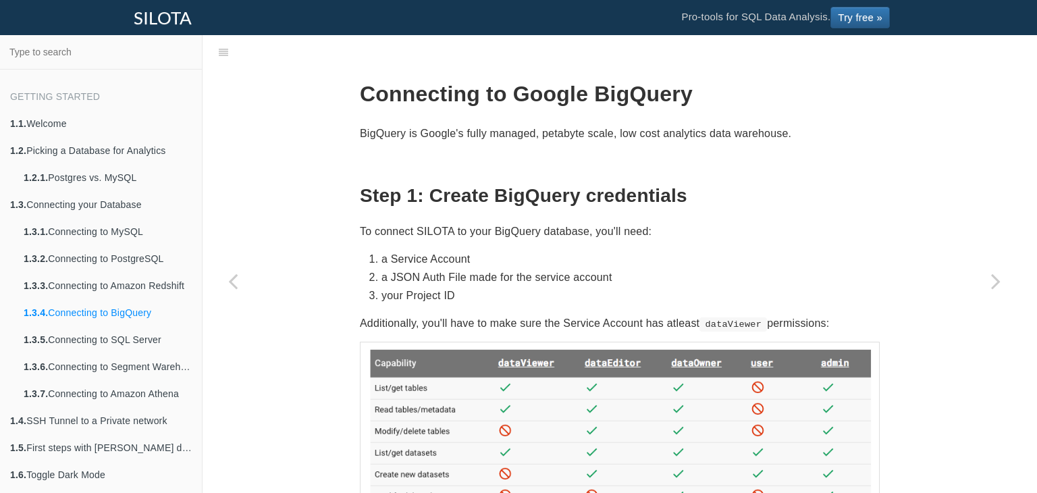
scroll to position [391, 0]
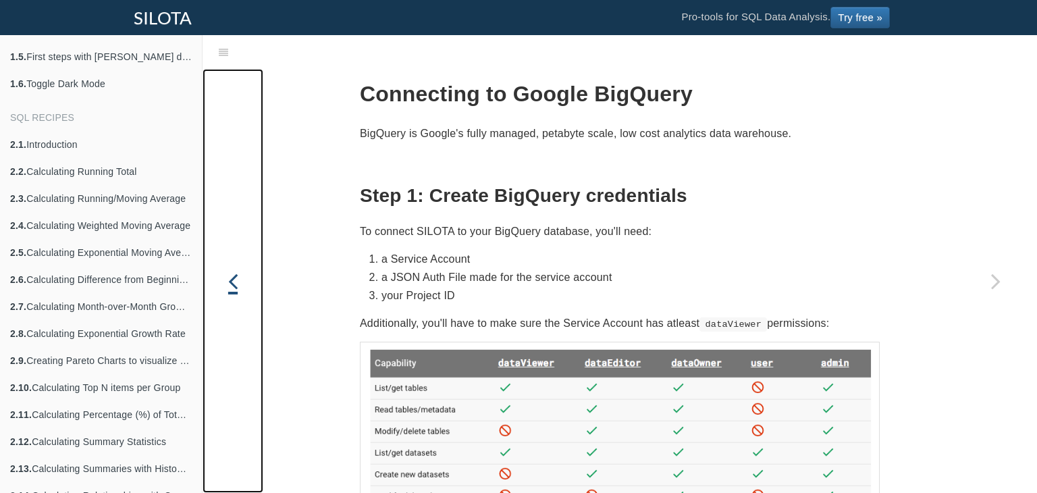
click at [240, 311] on link "Previous page: Connecting to Amazon Redshift" at bounding box center [233, 281] width 61 height 424
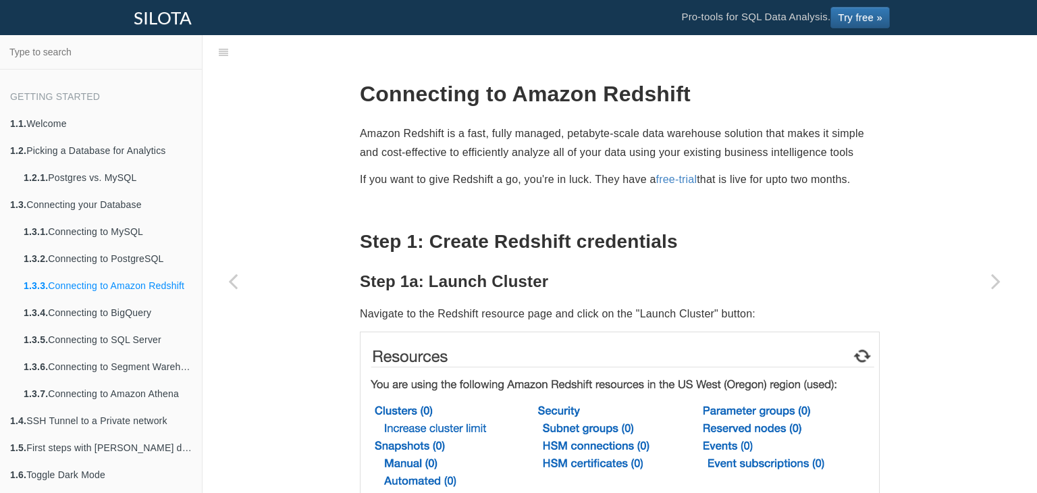
scroll to position [391, 0]
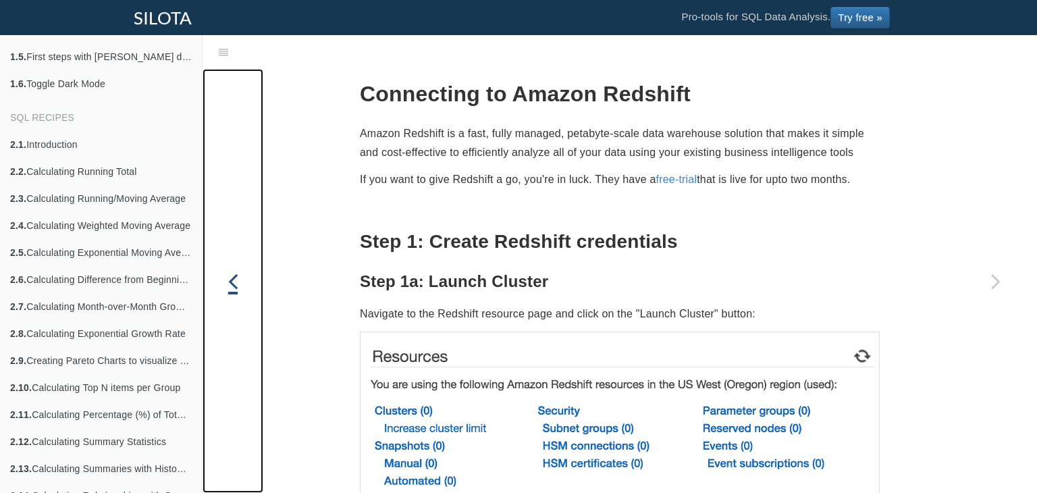
click at [240, 311] on link "Previous page: Connecting to PostgreSQL" at bounding box center [233, 281] width 61 height 424
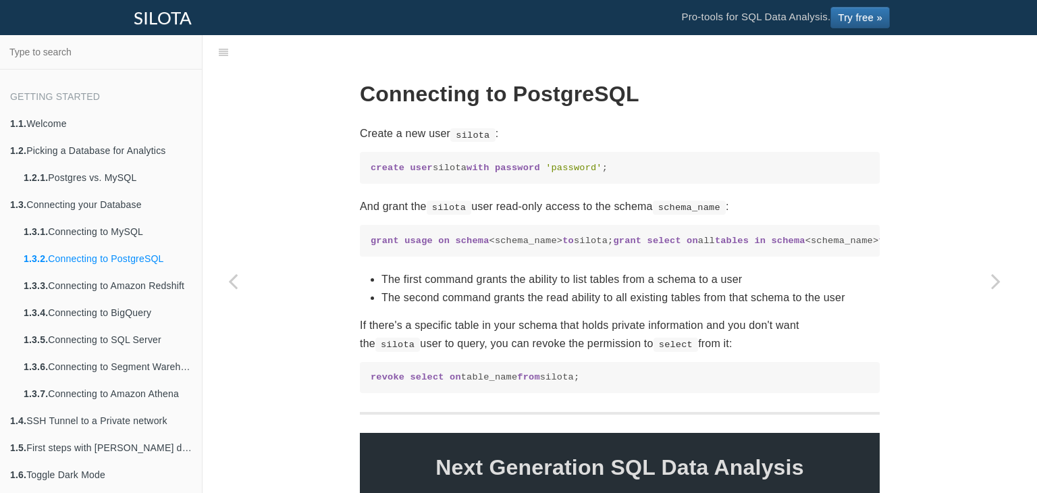
scroll to position [391, 0]
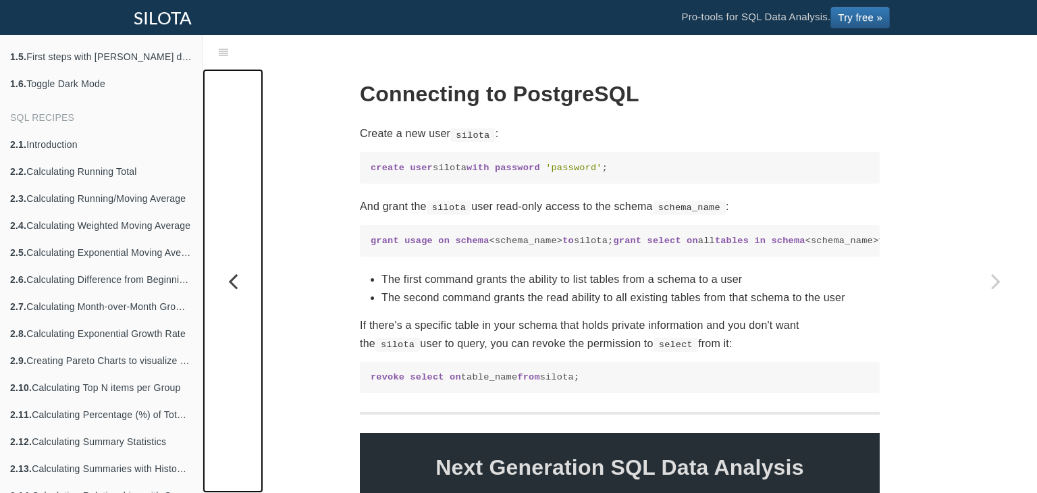
click at [211, 312] on link "Previous page: Connecting to MySQL" at bounding box center [233, 281] width 61 height 424
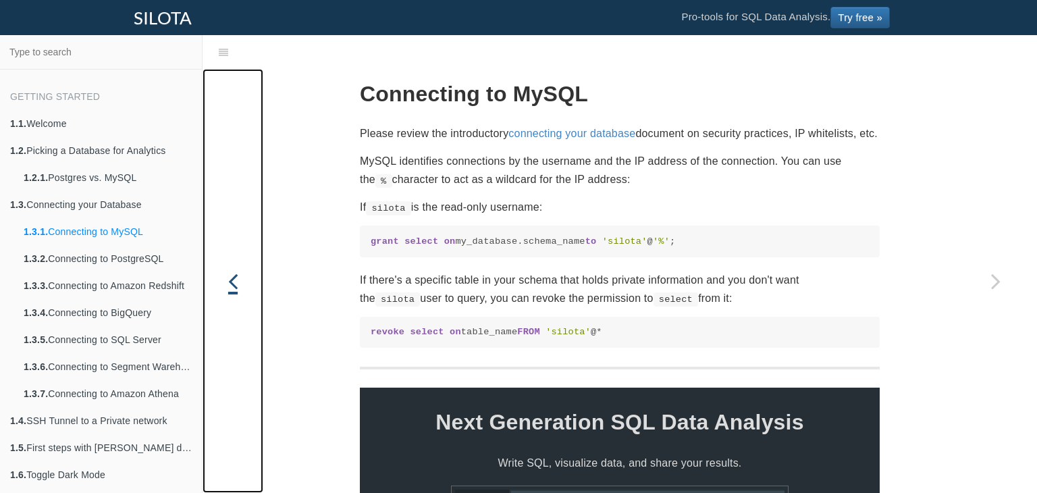
scroll to position [391, 0]
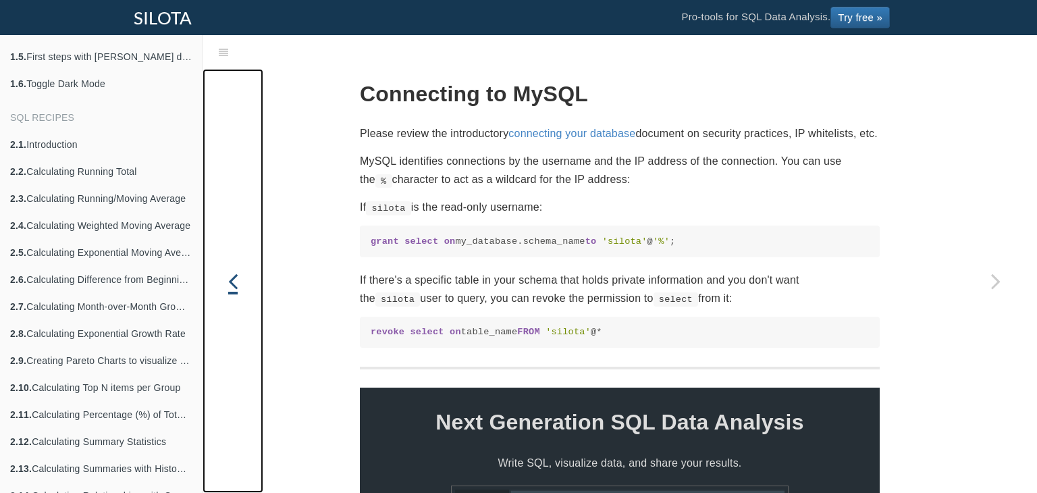
click at [211, 312] on link "Previous page: Connecting your Database" at bounding box center [233, 281] width 61 height 424
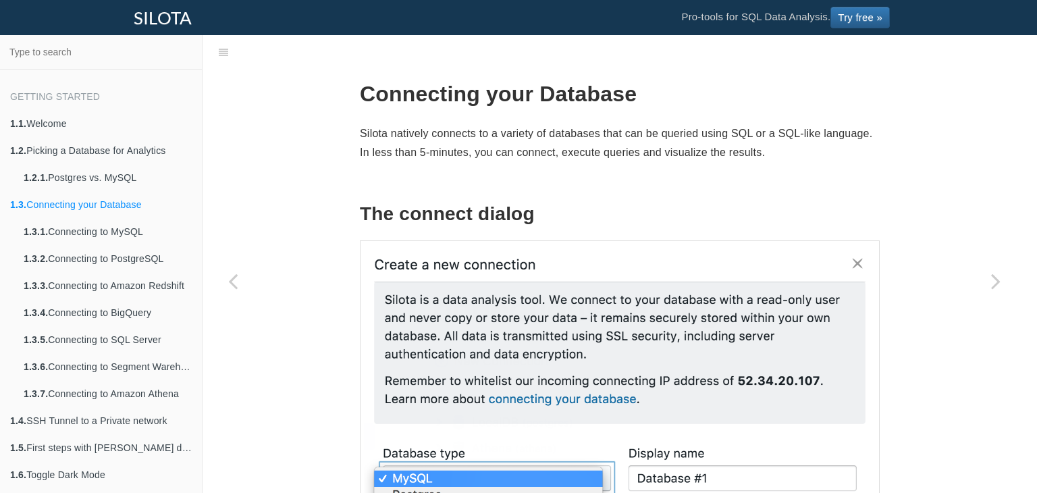
click at [211, 312] on link "Previous page: Postgres vs. MySQL" at bounding box center [233, 281] width 61 height 424
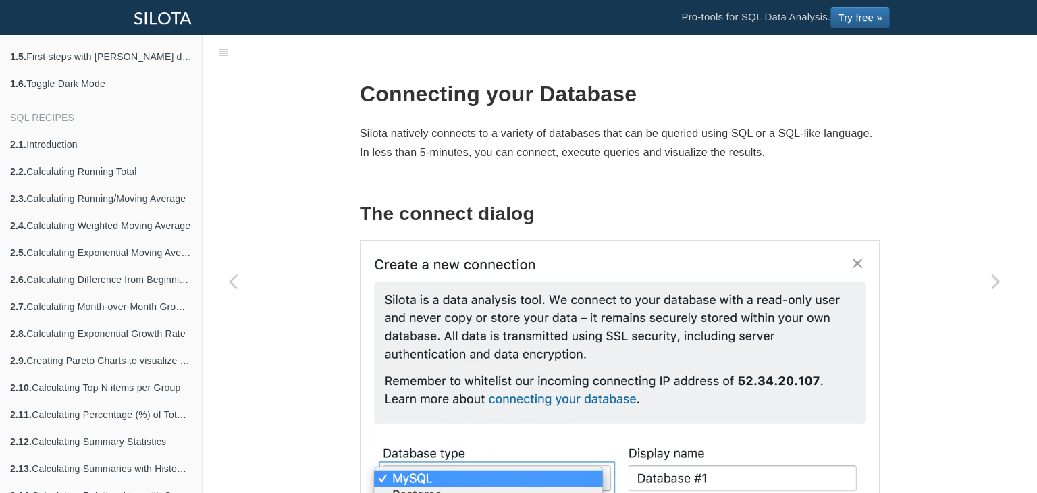
click at [211, 312] on link "Previous page: Postgres vs. MySQL" at bounding box center [233, 281] width 61 height 424
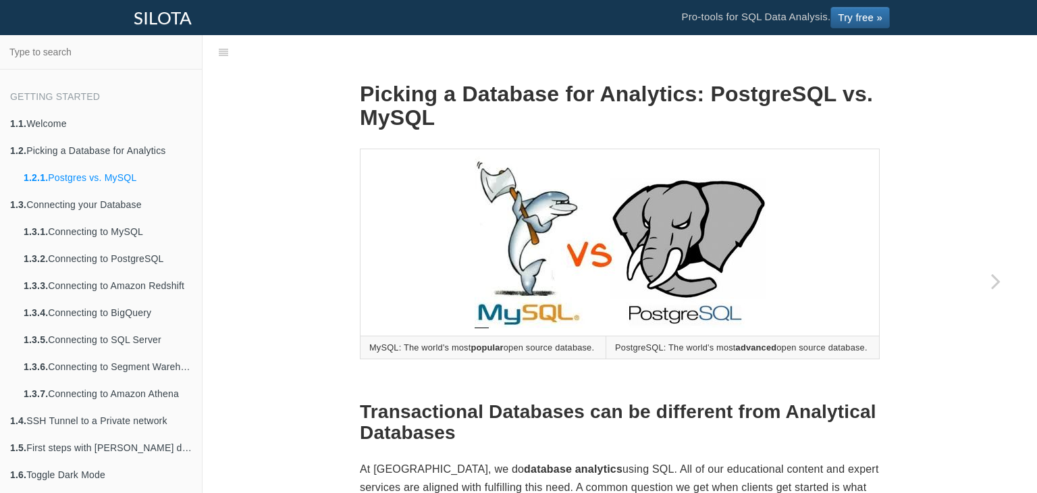
scroll to position [391, 0]
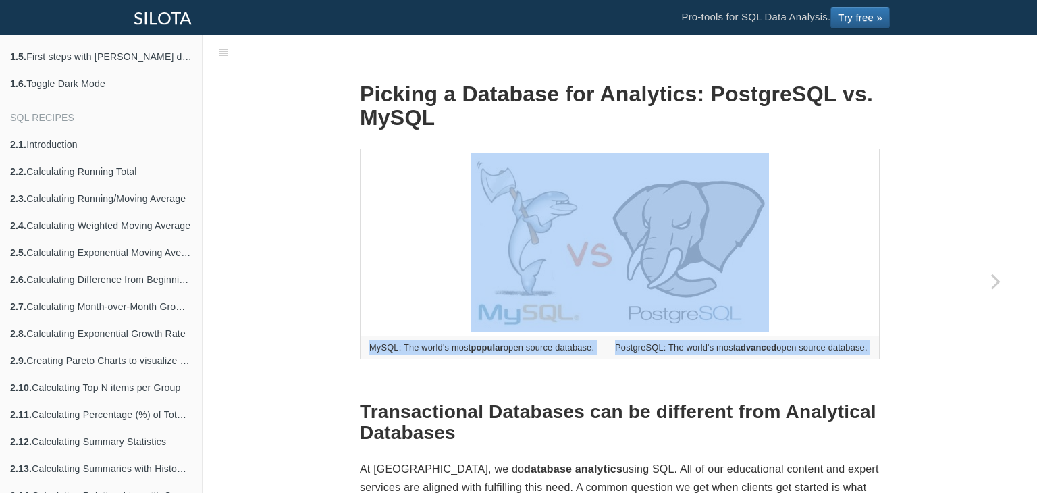
click at [0, 317] on link "2.7. Calculating Month-over-Month Growth Rate" at bounding box center [101, 306] width 202 height 27
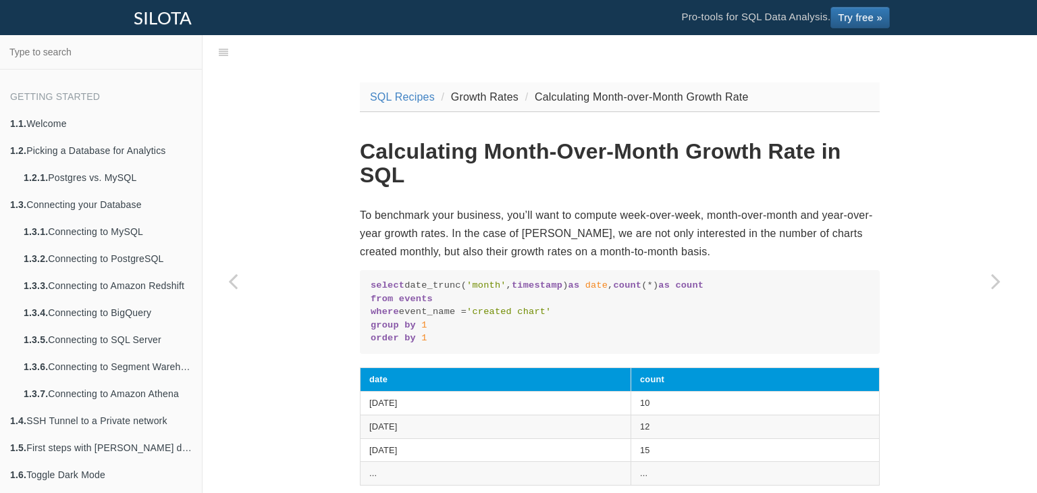
scroll to position [391, 0]
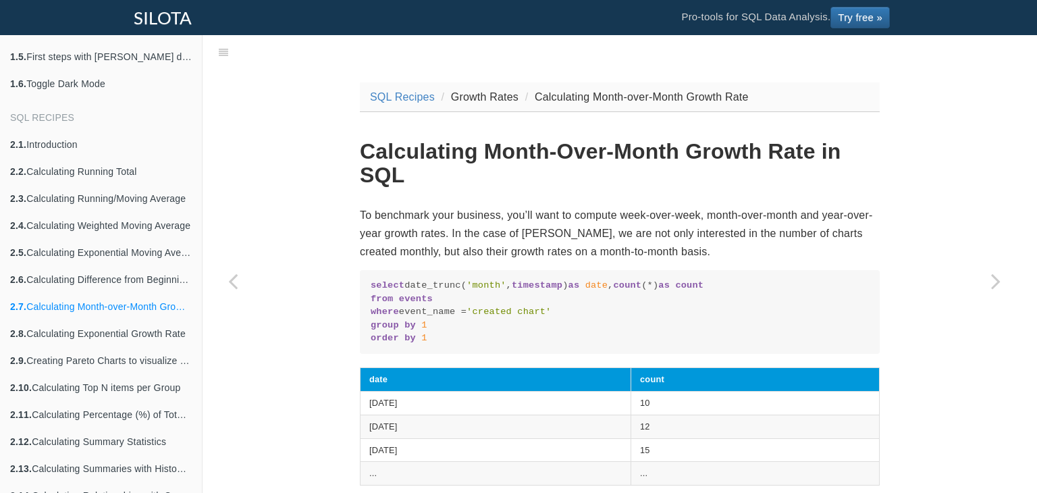
click at [0, 317] on link "2.7. Calculating Month-over-Month Growth Rate" at bounding box center [101, 306] width 202 height 27
click at [0, 315] on link "2.7. Calculating Month-over-Month Growth Rate" at bounding box center [101, 306] width 202 height 27
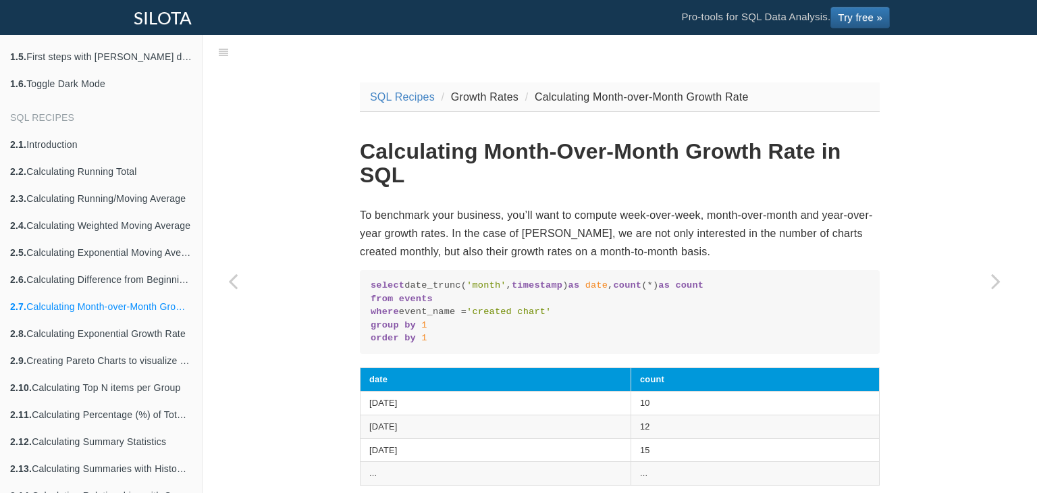
click at [0, 315] on link "2.7. Calculating Month-over-Month Growth Rate" at bounding box center [101, 306] width 202 height 27
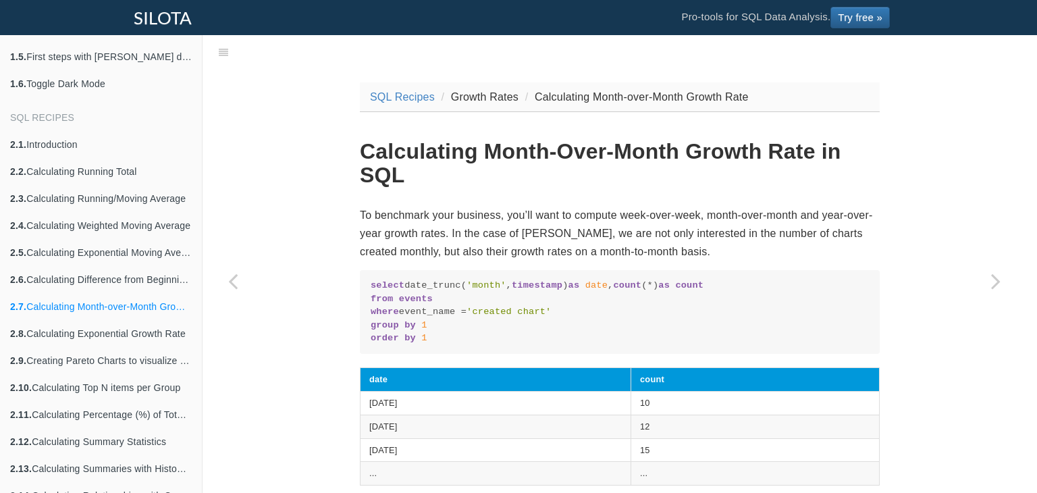
click at [0, 315] on link "2.7. Calculating Month-over-Month Growth Rate" at bounding box center [101, 306] width 202 height 27
click at [7, 315] on link "2.7. Calculating Month-over-Month Growth Rate" at bounding box center [101, 306] width 202 height 27
click at [70, 317] on link "2.7. Calculating Month-over-Month Growth Rate" at bounding box center [101, 306] width 202 height 27
drag, startPoint x: 70, startPoint y: 317, endPoint x: 128, endPoint y: 324, distance: 59.1
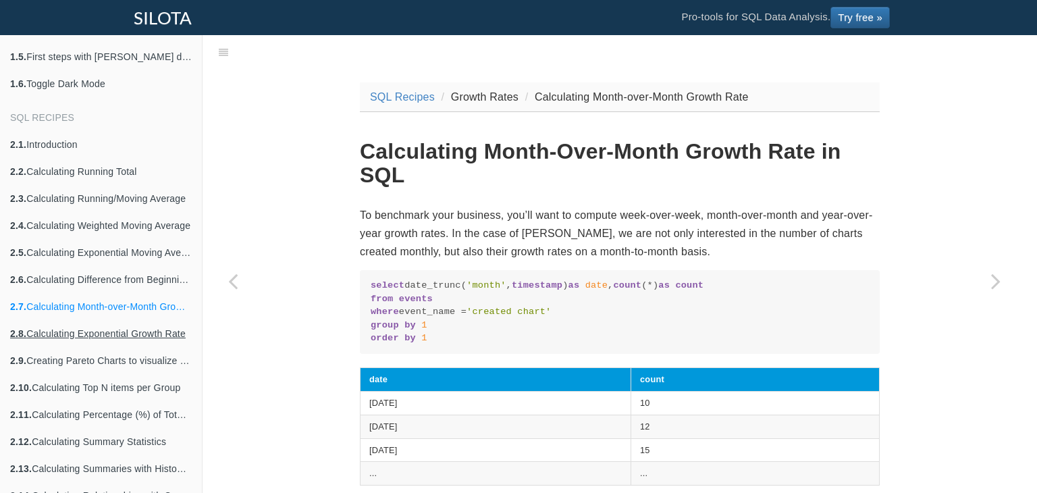
click at [128, 324] on link "2.8. Calculating Exponential Growth Rate" at bounding box center [101, 333] width 202 height 27
drag, startPoint x: 128, startPoint y: 324, endPoint x: 202, endPoint y: 327, distance: 73.7
click at [202, 327] on div "Getting Started 1.1. Welcome 1.2. Picking a Database for Analytics 1.2.1. Postg…" at bounding box center [101, 264] width 203 height 458
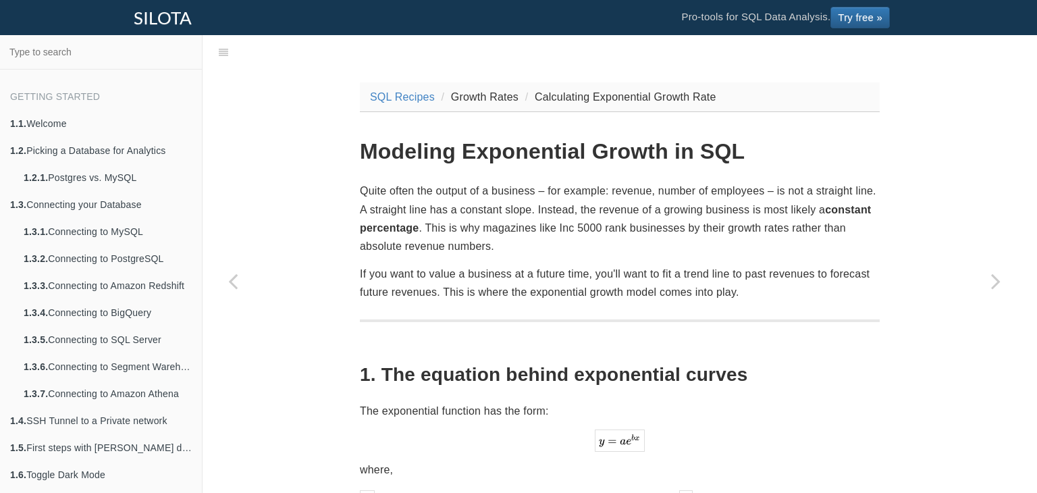
scroll to position [391, 0]
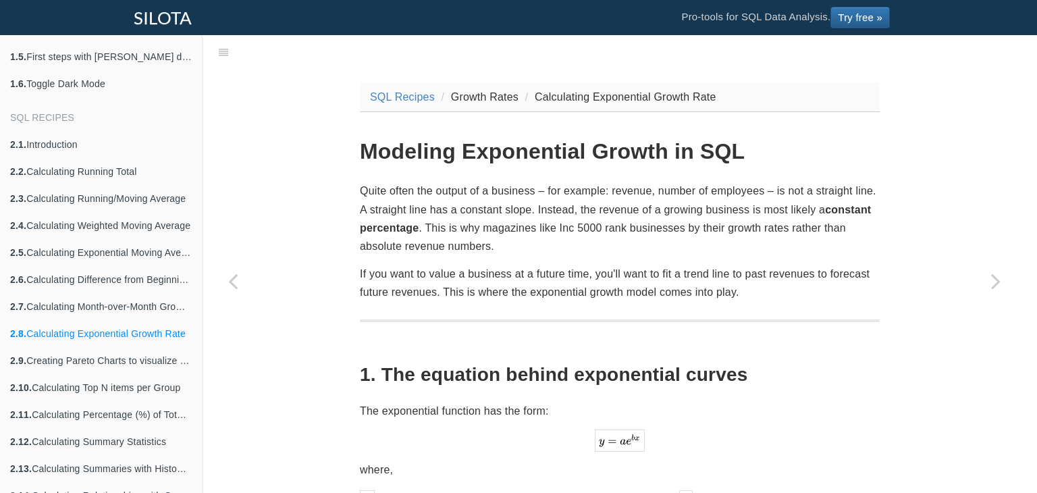
drag, startPoint x: 202, startPoint y: 327, endPoint x: 26, endPoint y: 328, distance: 175.5
click at [26, 328] on link "2.8. Calculating Exponential Growth Rate" at bounding box center [101, 333] width 202 height 27
click at [0, 448] on link "2.12. Calculating Summary Statistics" at bounding box center [101, 441] width 202 height 27
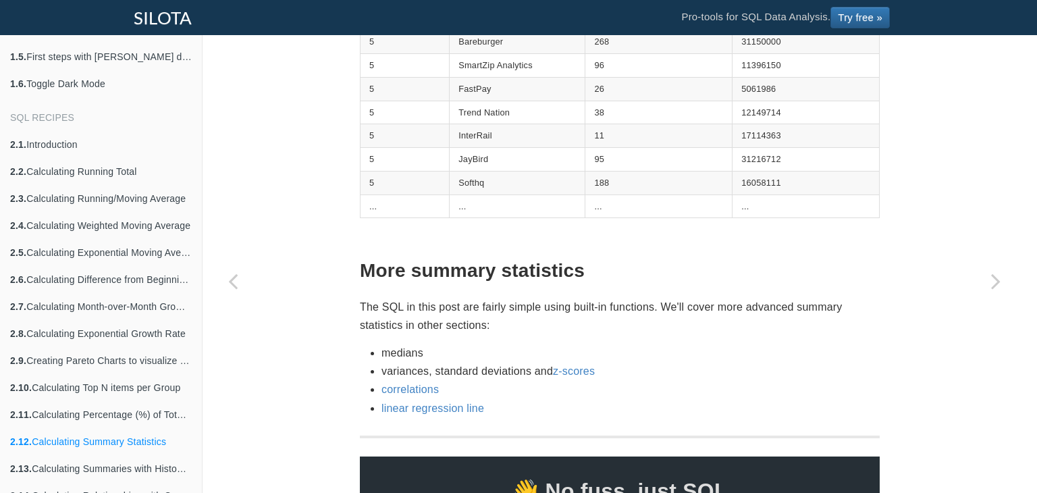
scroll to position [2201, 0]
